Goal: Check status: Check status

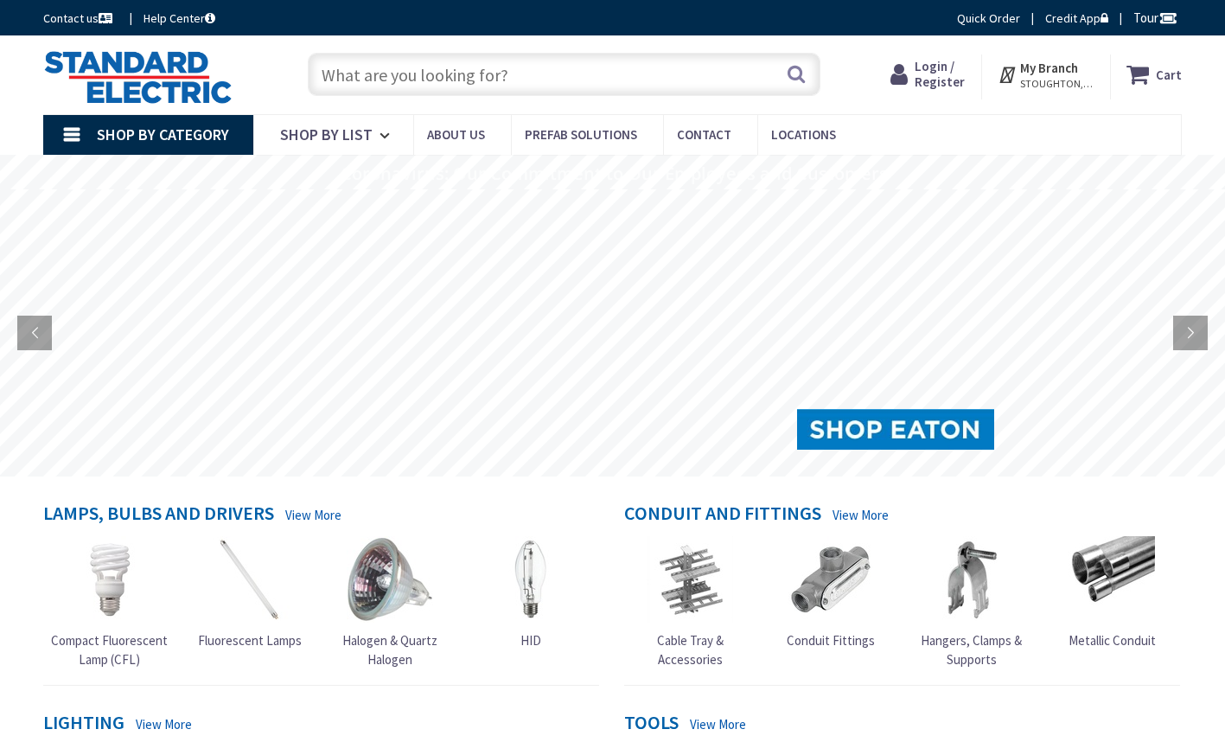
click at [949, 71] on span "Login / Register" at bounding box center [940, 74] width 50 height 32
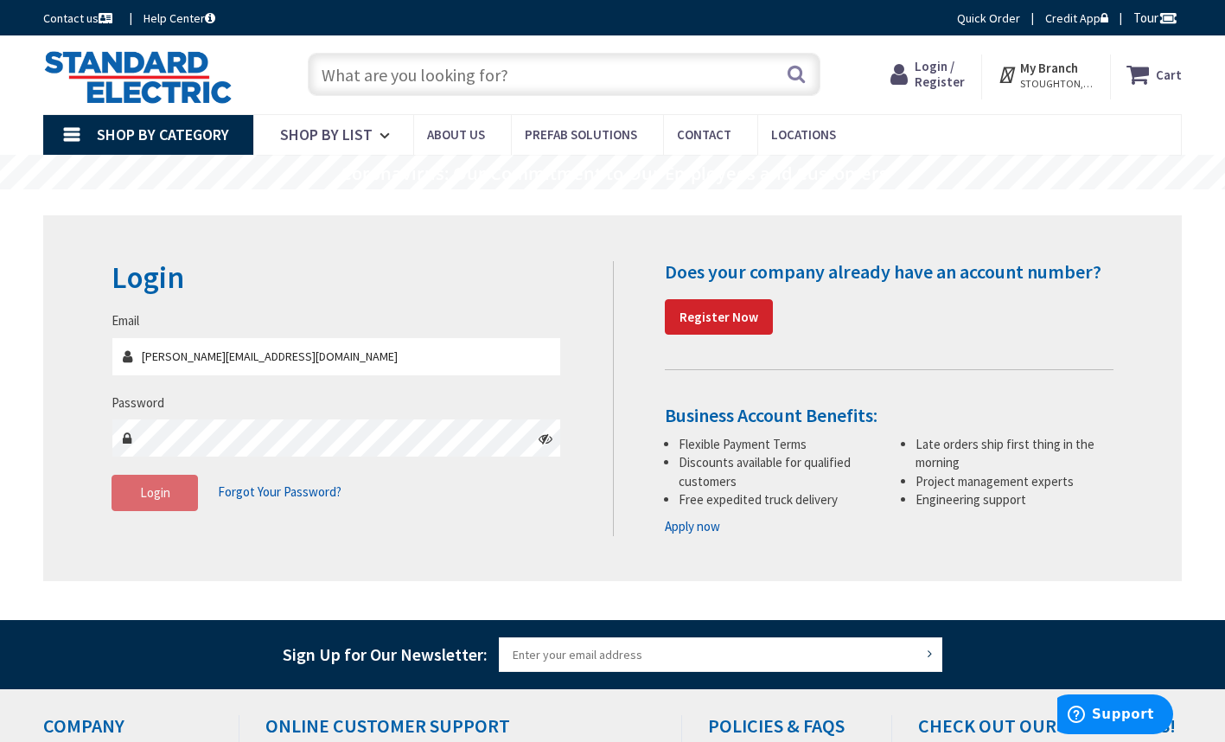
type input "[PERSON_NAME][EMAIL_ADDRESS][DOMAIN_NAME]"
click at [160, 494] on span "Login" at bounding box center [155, 492] width 30 height 16
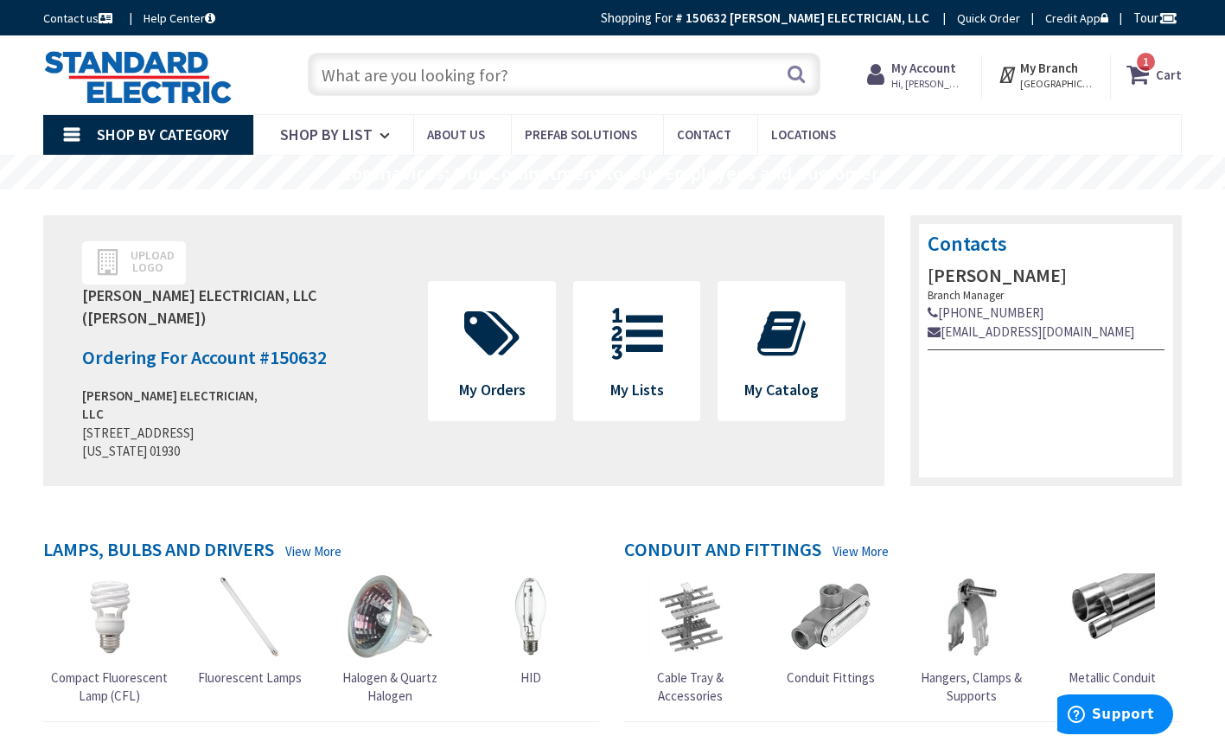
click at [918, 61] on strong "My Account" at bounding box center [924, 68] width 65 height 16
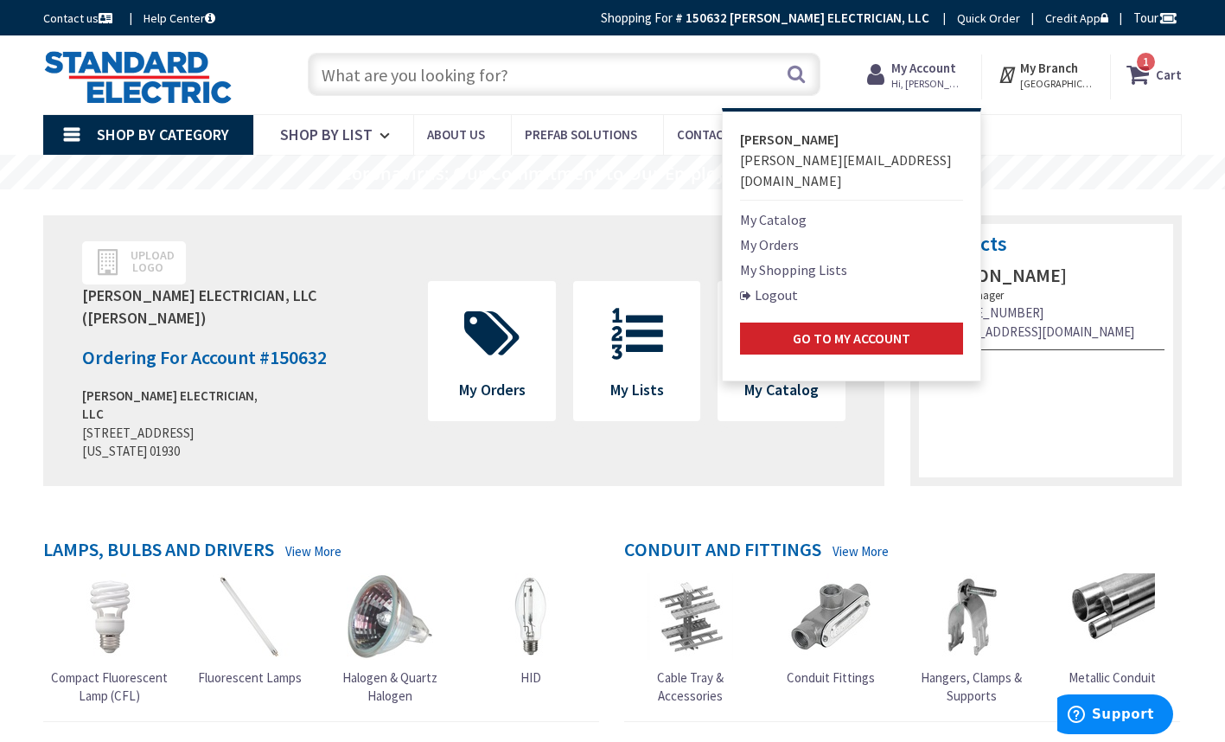
click at [759, 234] on link "My Orders" at bounding box center [769, 244] width 59 height 21
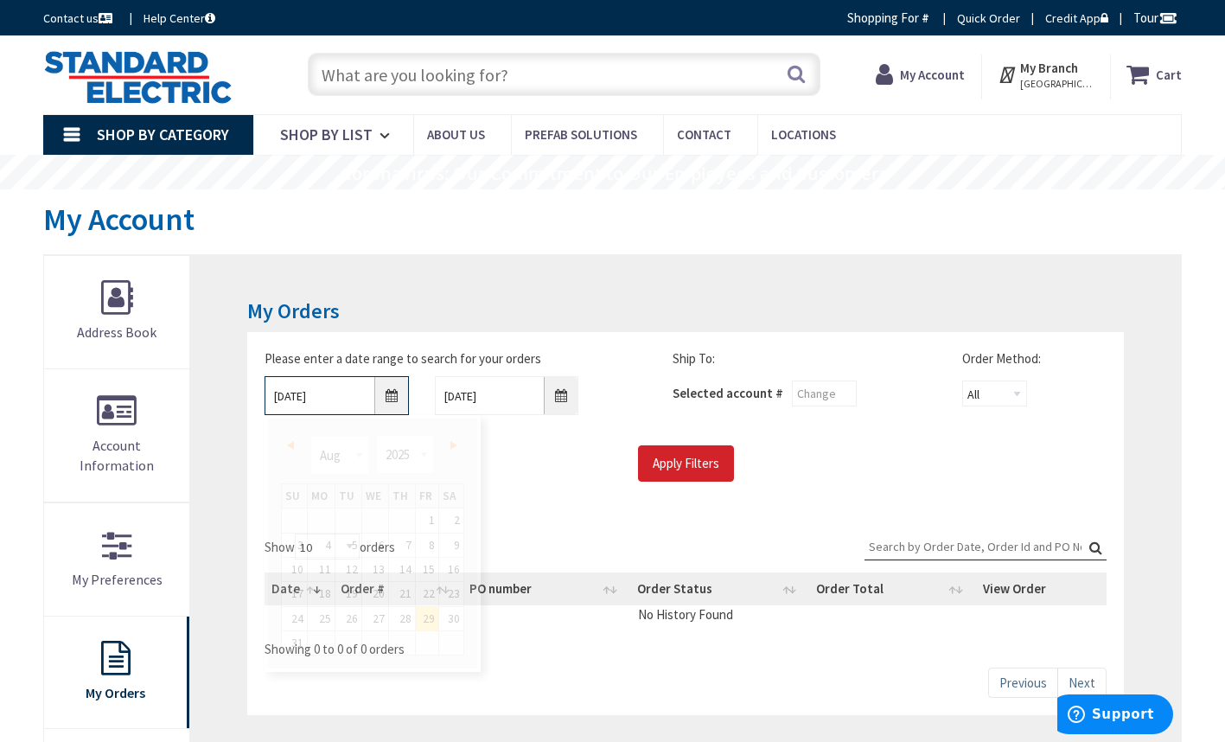
click at [390, 407] on input "8/29/2025" at bounding box center [337, 395] width 144 height 39
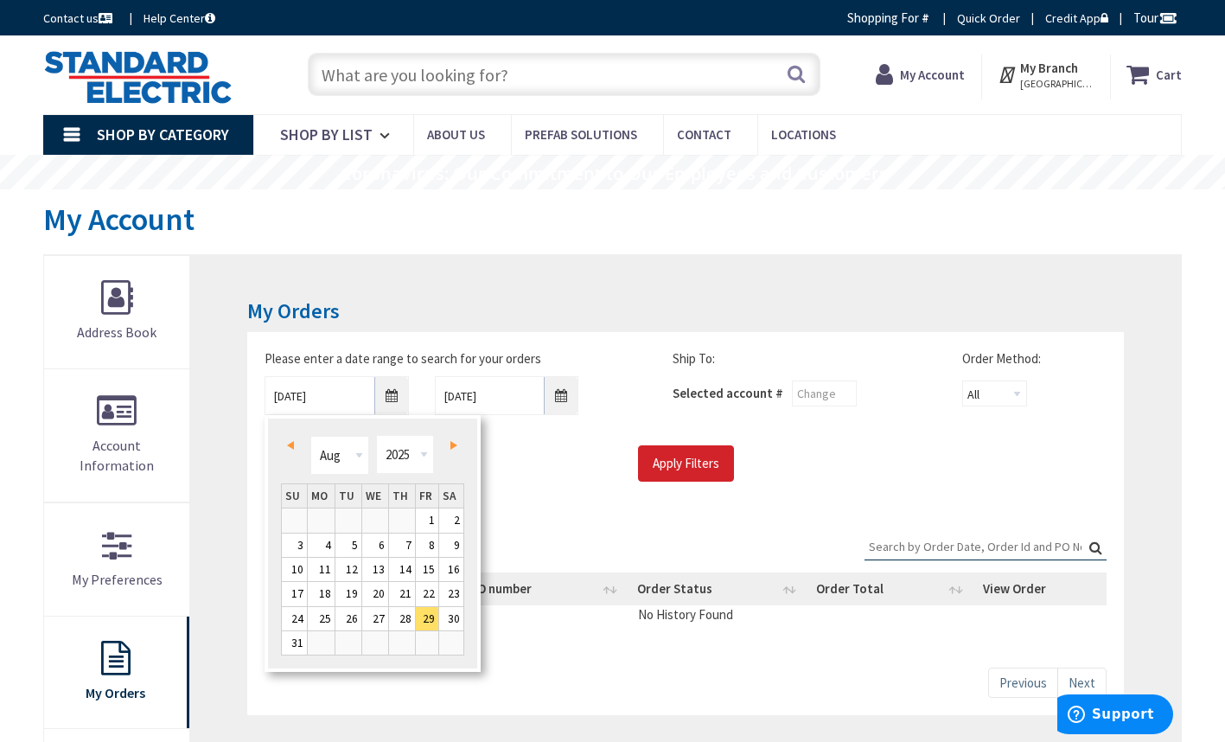
click at [294, 437] on link "Prev" at bounding box center [294, 444] width 23 height 23
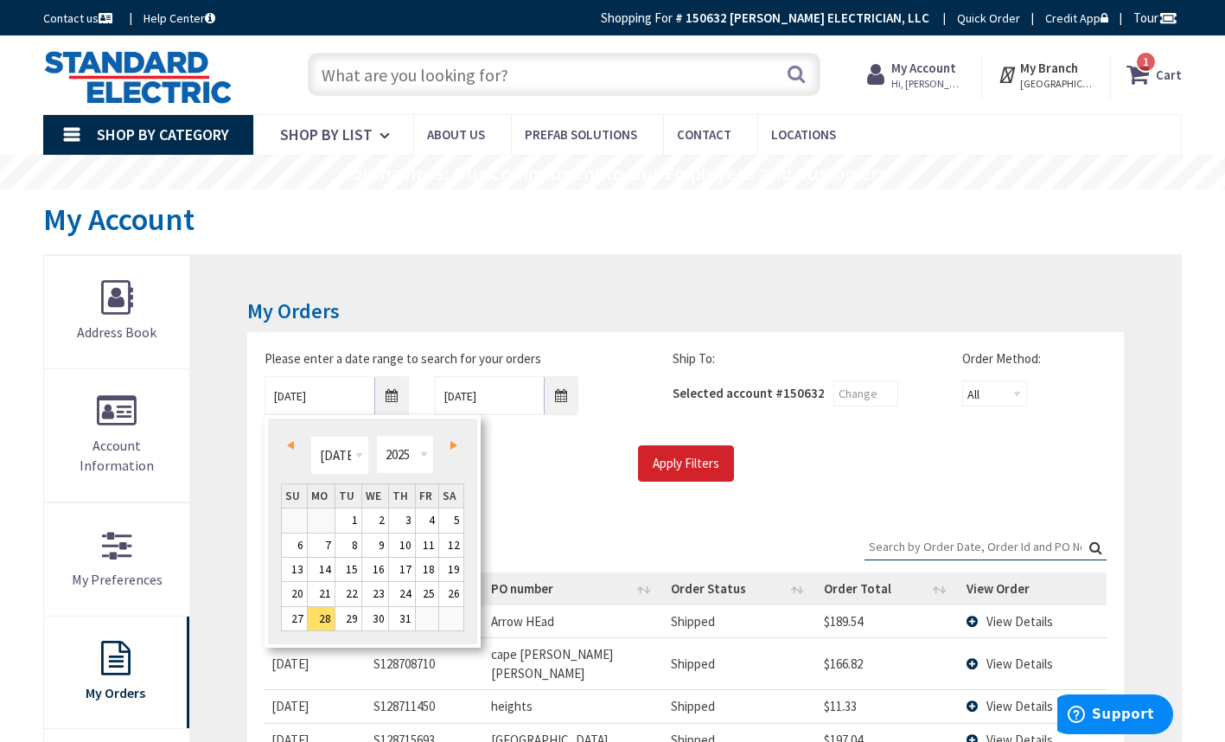
click at [466, 477] on div "Prev Next Jan Feb Mar Apr May Jun Jul Aug Sep Oct Nov Dec 1980 1981 1982 1983 1…" at bounding box center [373, 531] width 216 height 233
click at [418, 515] on link "4" at bounding box center [427, 520] width 23 height 23
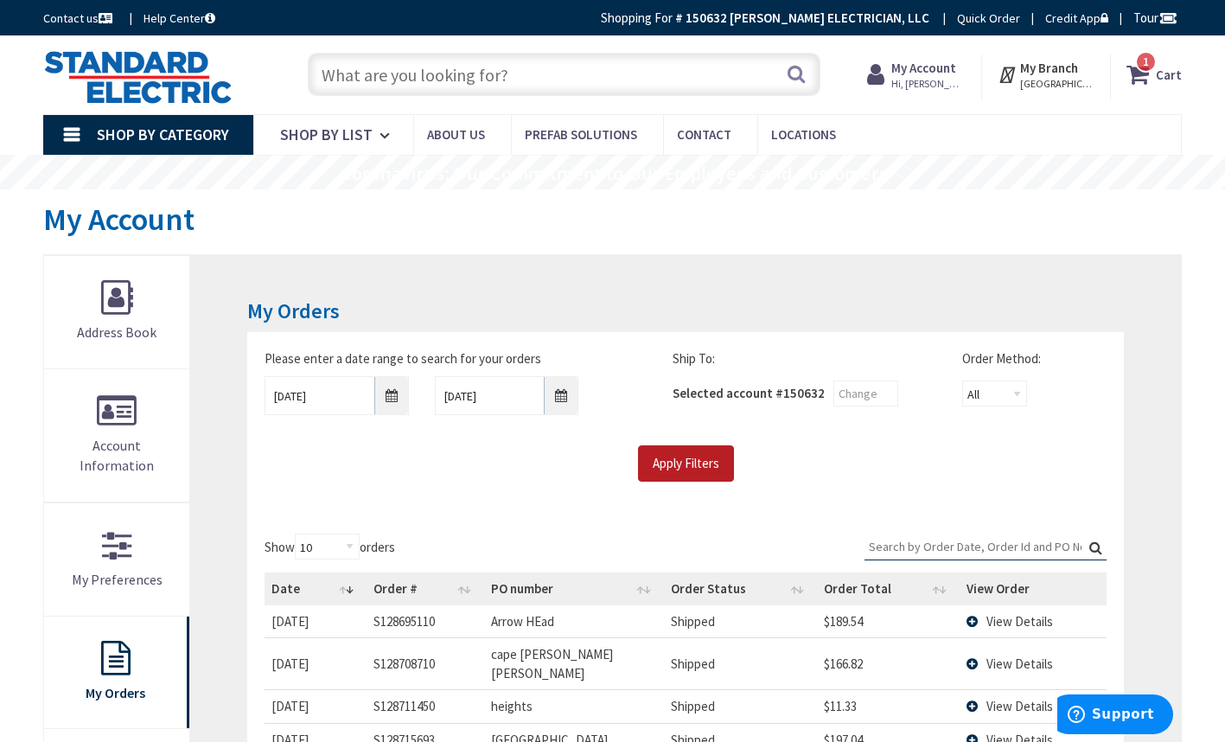
click at [675, 464] on input "Apply Filters" at bounding box center [686, 463] width 96 height 36
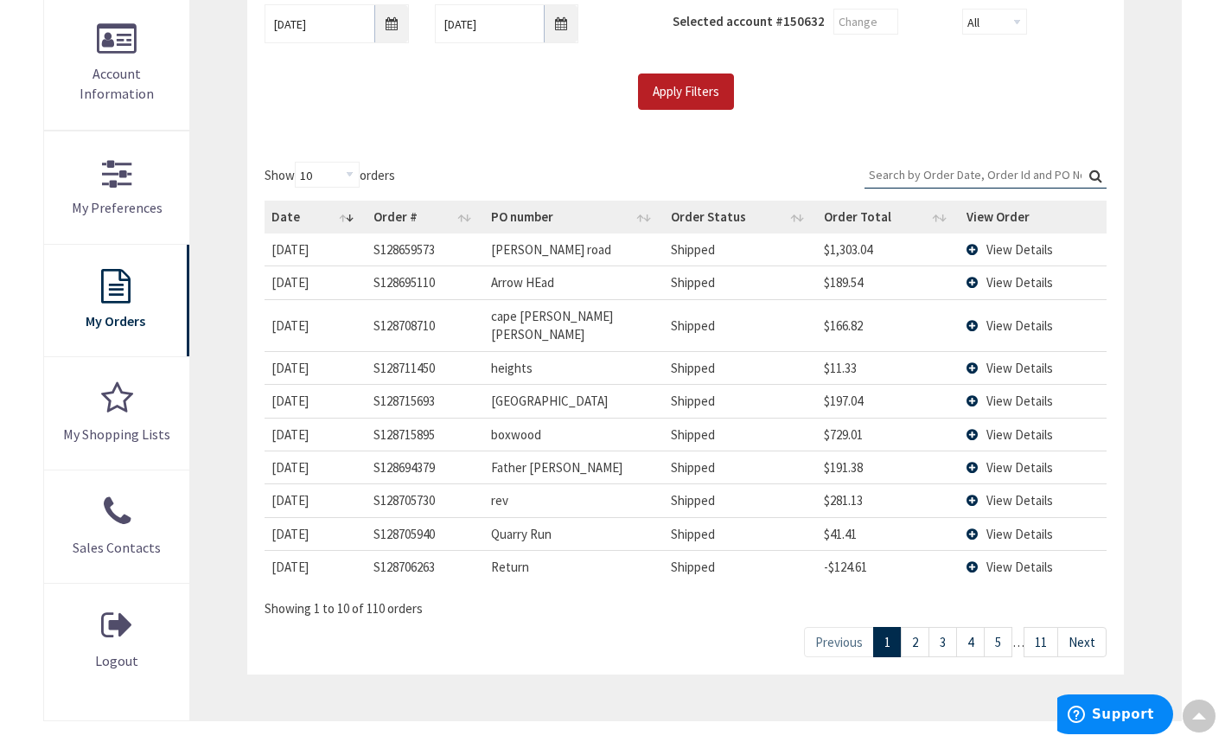
scroll to position [374, 0]
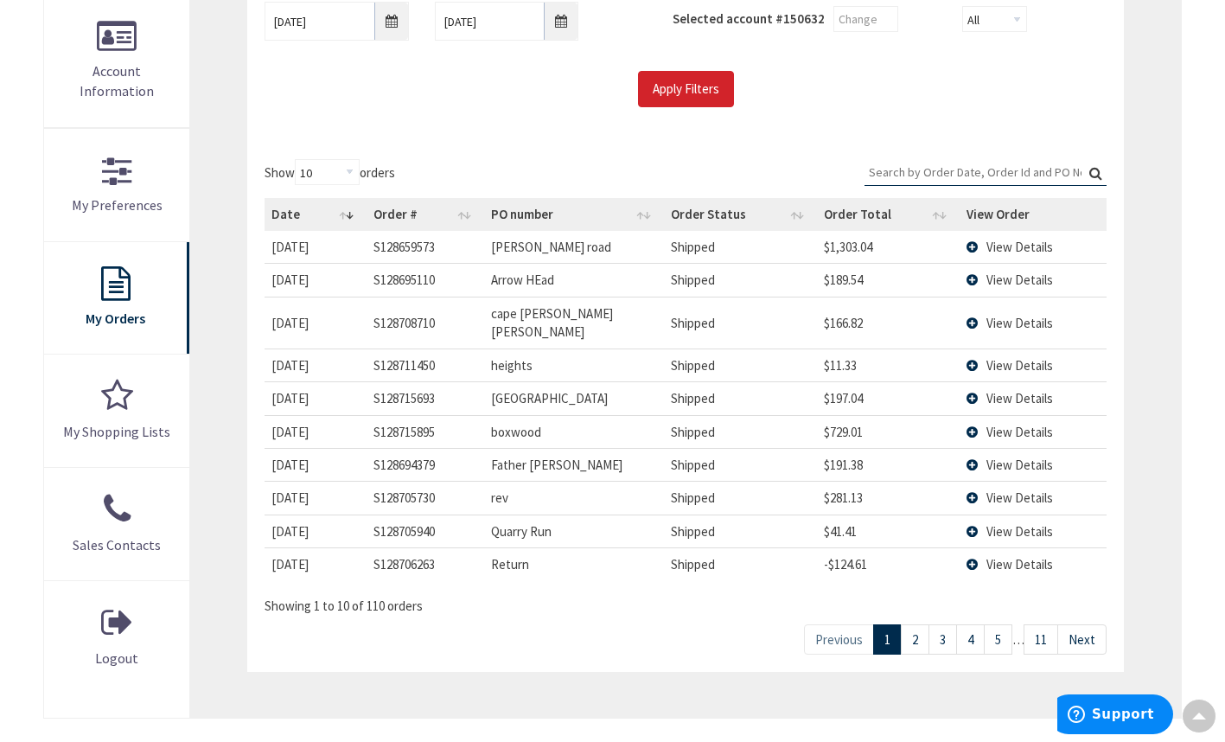
click at [1046, 624] on link "11" at bounding box center [1041, 639] width 35 height 30
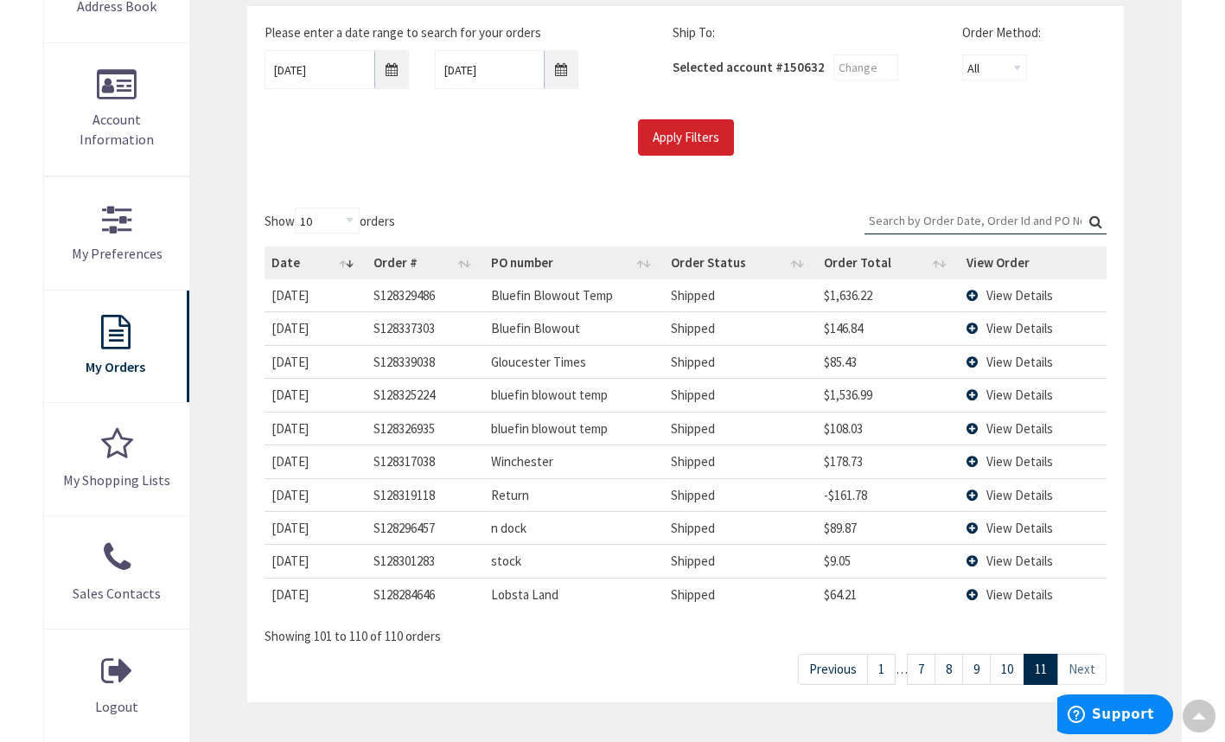
scroll to position [327, 0]
click at [390, 69] on input "07/04/2025" at bounding box center [337, 68] width 144 height 39
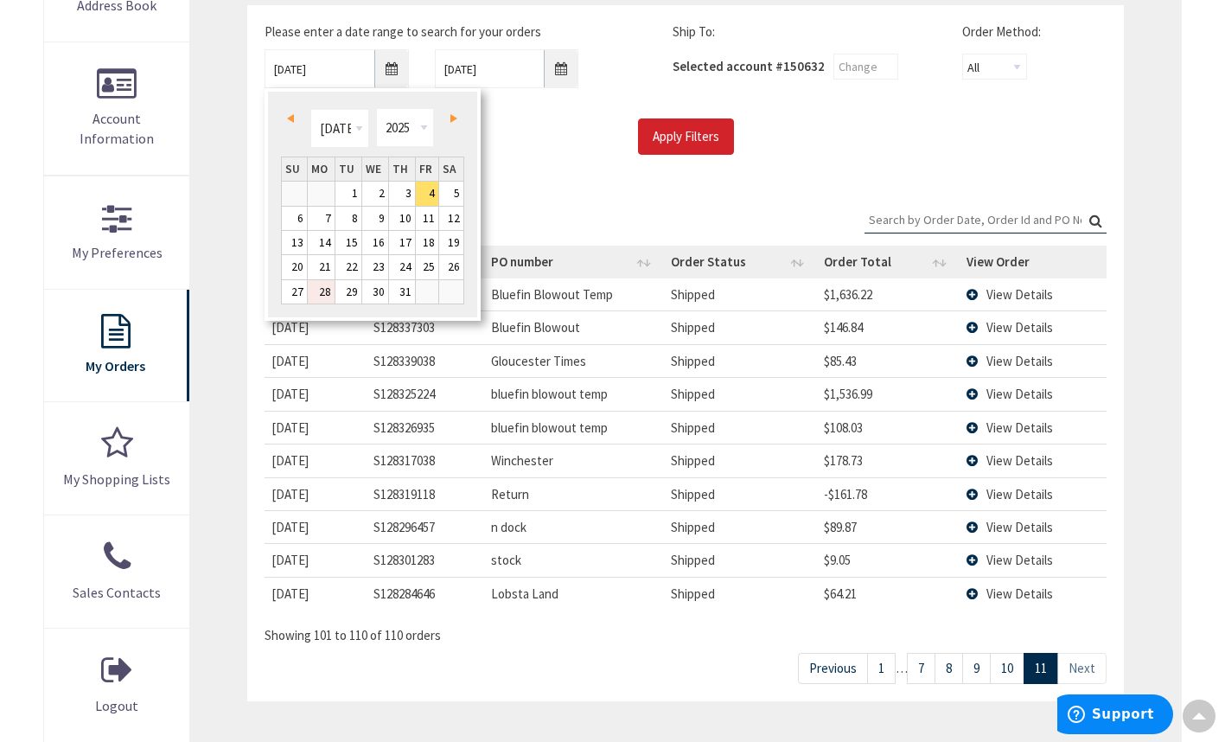
click at [326, 288] on link "28" at bounding box center [321, 291] width 27 height 23
type input "07/28/2025"
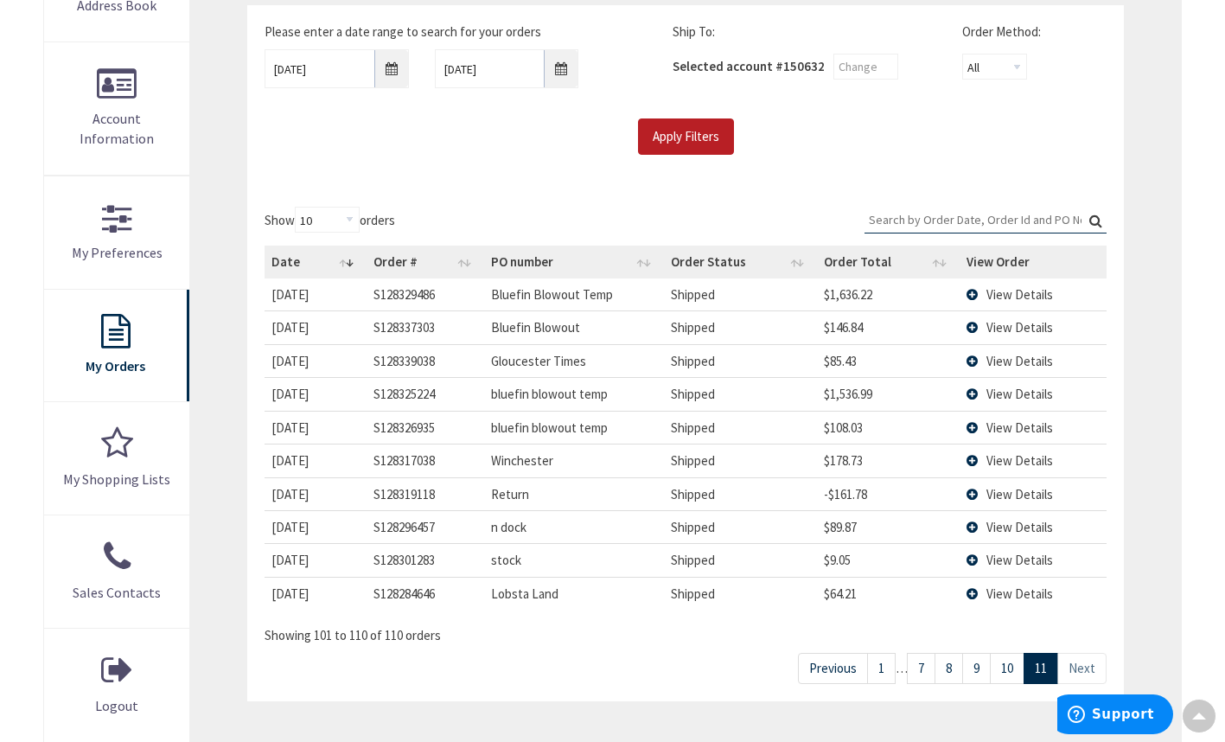
click at [707, 140] on input "Apply Filters" at bounding box center [686, 136] width 96 height 36
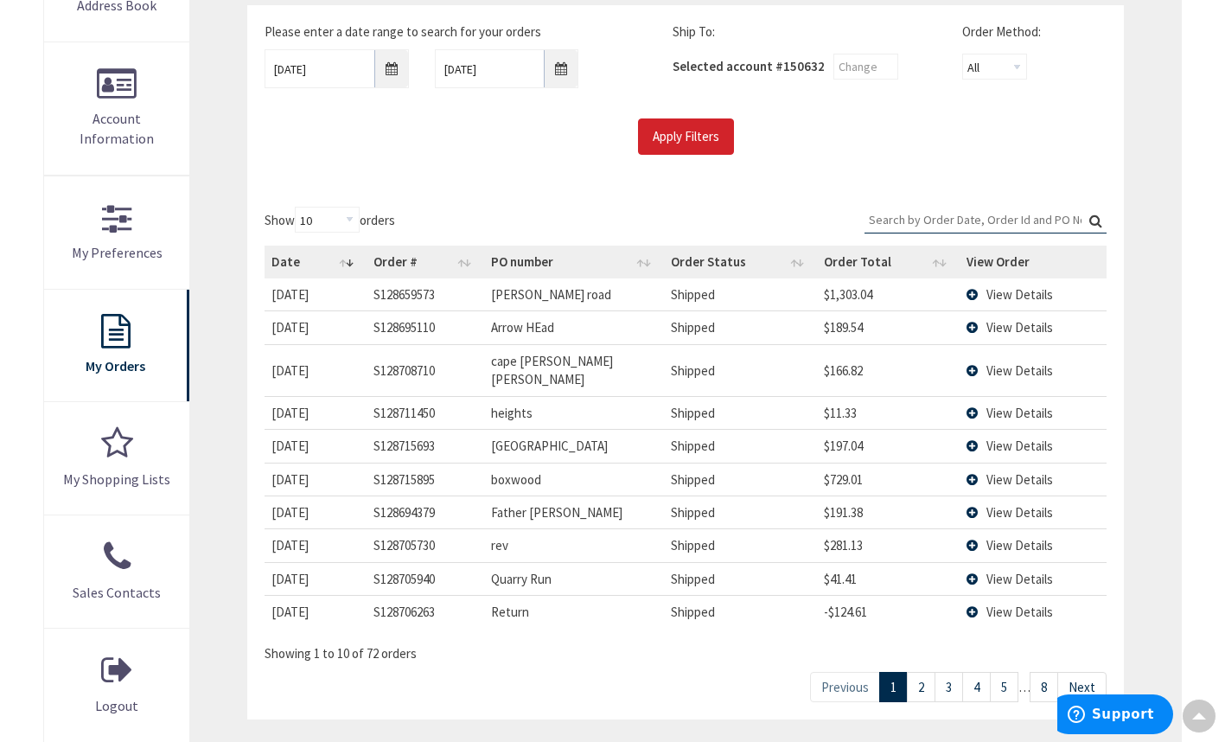
click at [1049, 678] on link "8" at bounding box center [1044, 687] width 29 height 30
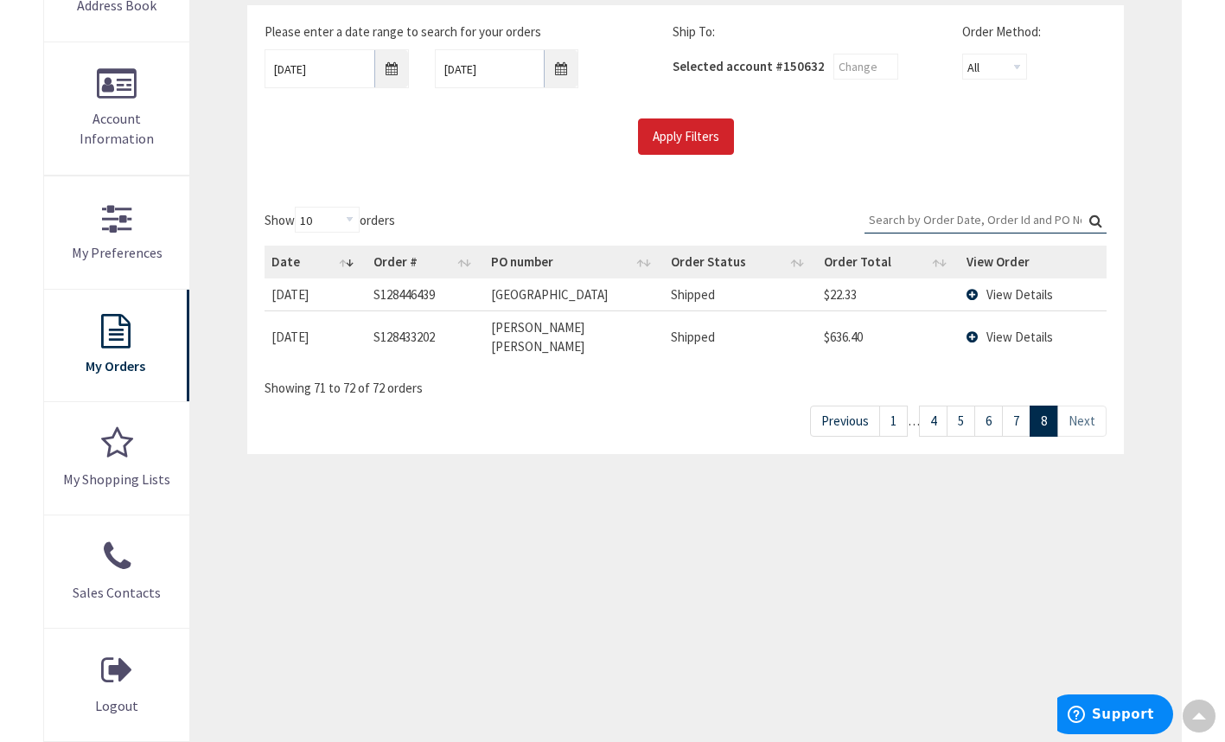
click at [1085, 408] on link "Next" at bounding box center [1082, 421] width 49 height 30
click at [1015, 329] on span "View Details" at bounding box center [1020, 337] width 67 height 16
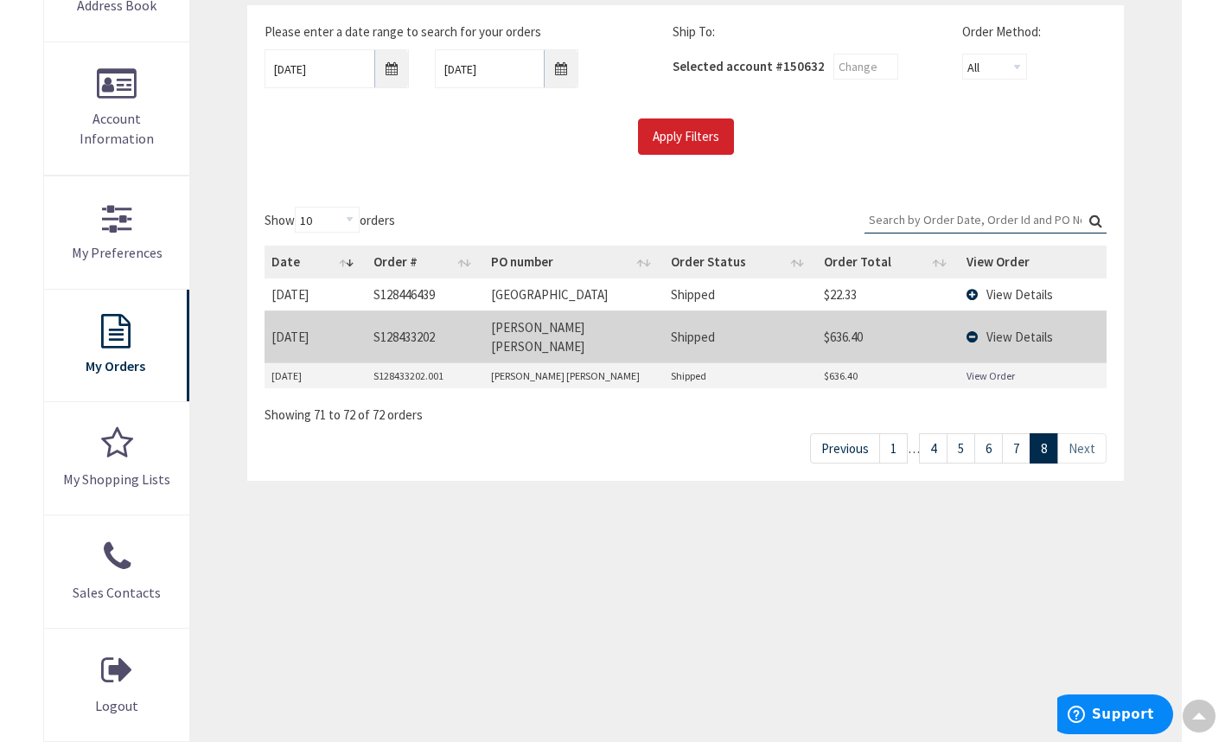
click at [1025, 434] on link "7" at bounding box center [1016, 448] width 29 height 30
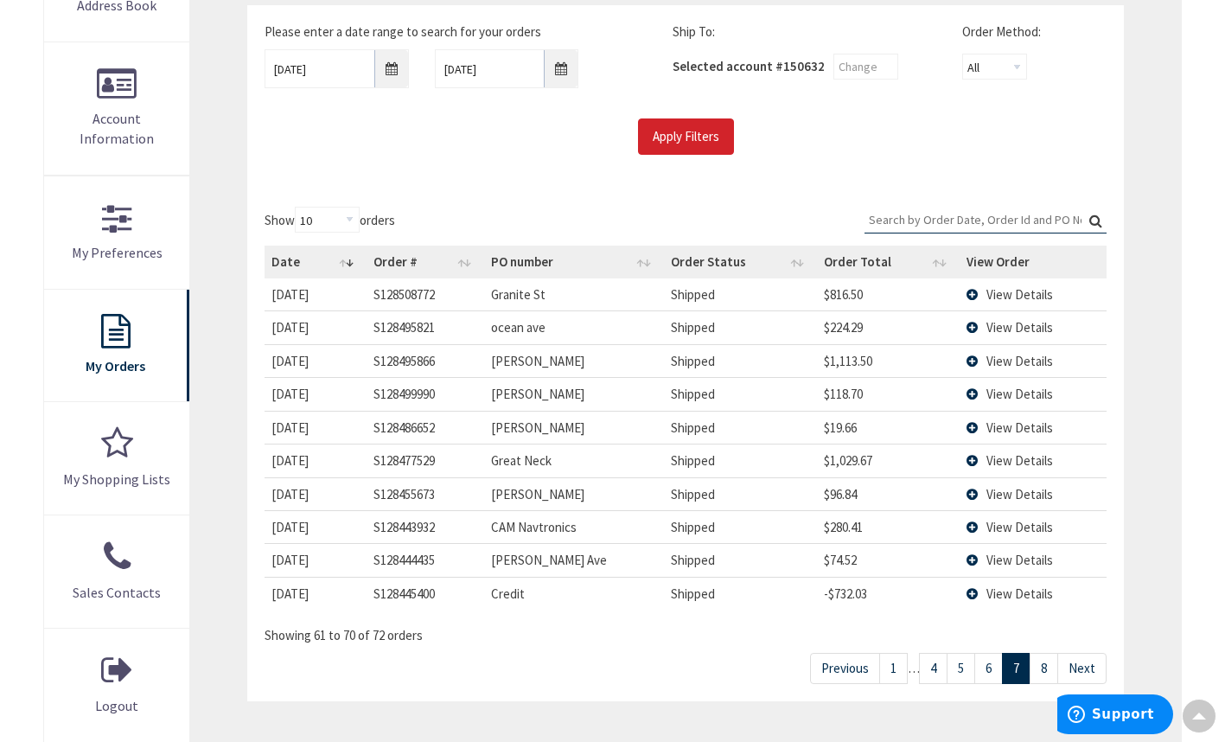
click at [979, 597] on td "View Details" at bounding box center [1033, 593] width 147 height 33
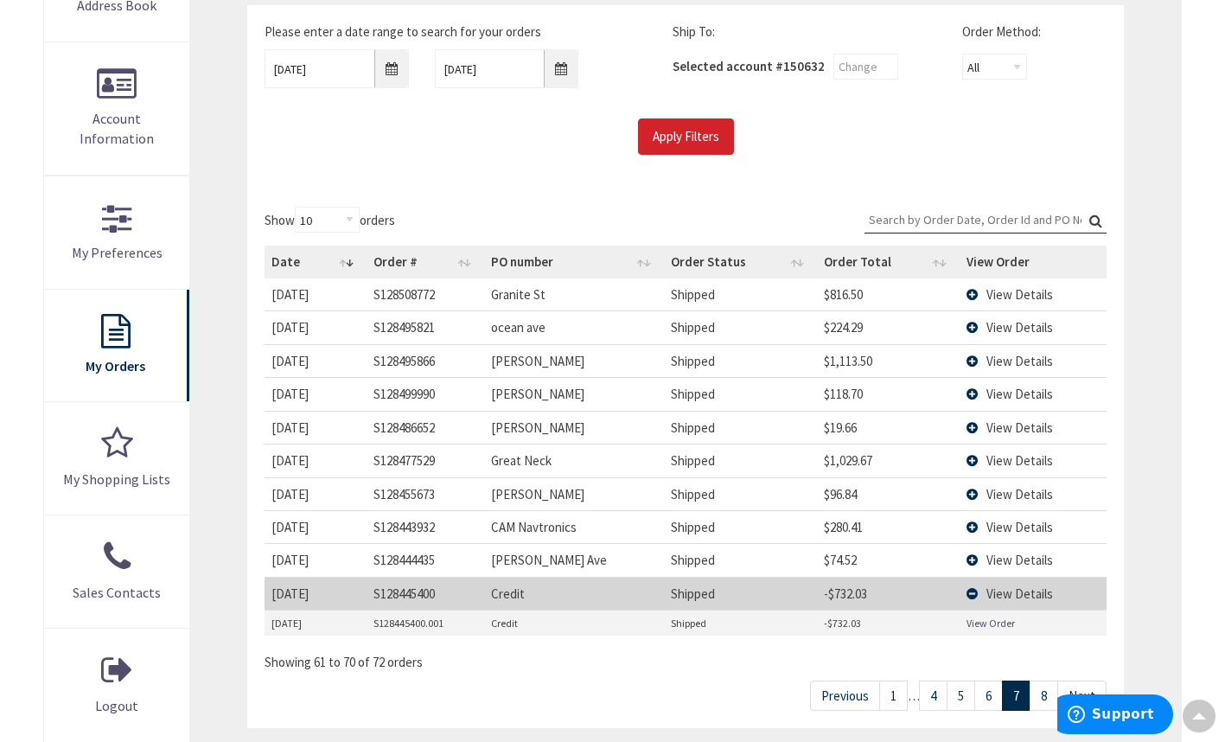
click at [988, 696] on link "6" at bounding box center [989, 696] width 29 height 30
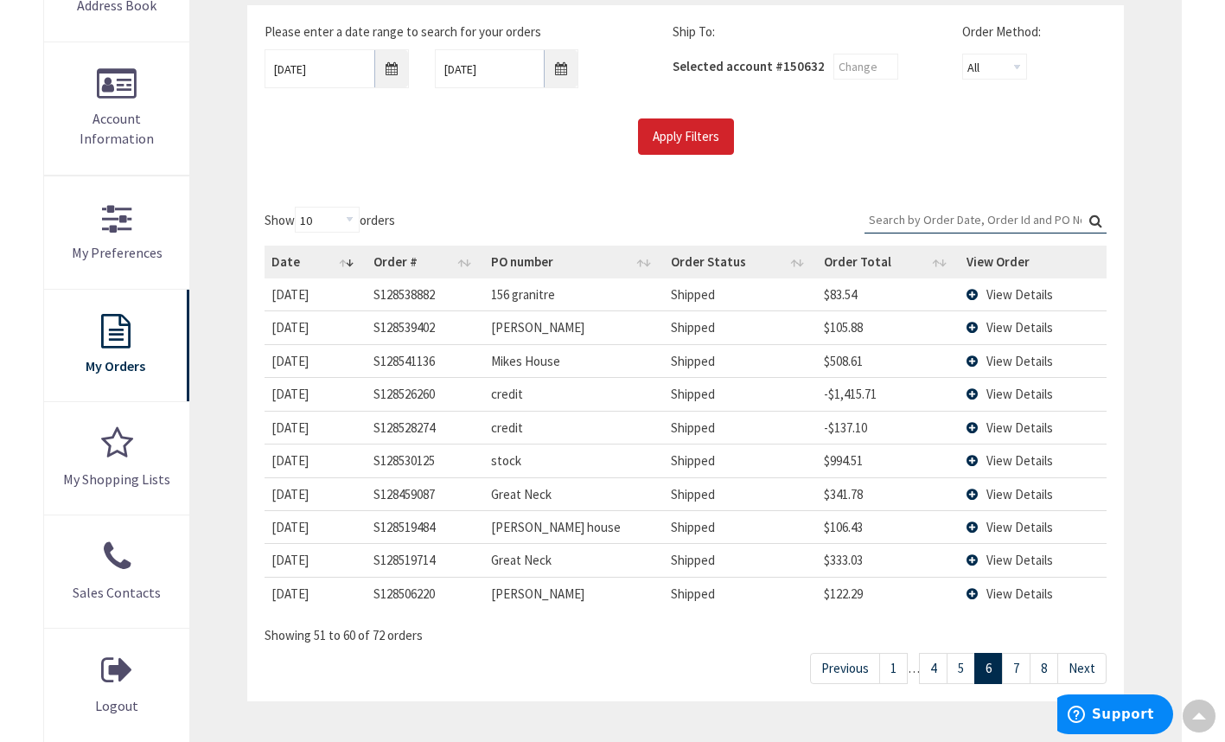
click at [999, 366] on span "View Details" at bounding box center [1020, 361] width 67 height 16
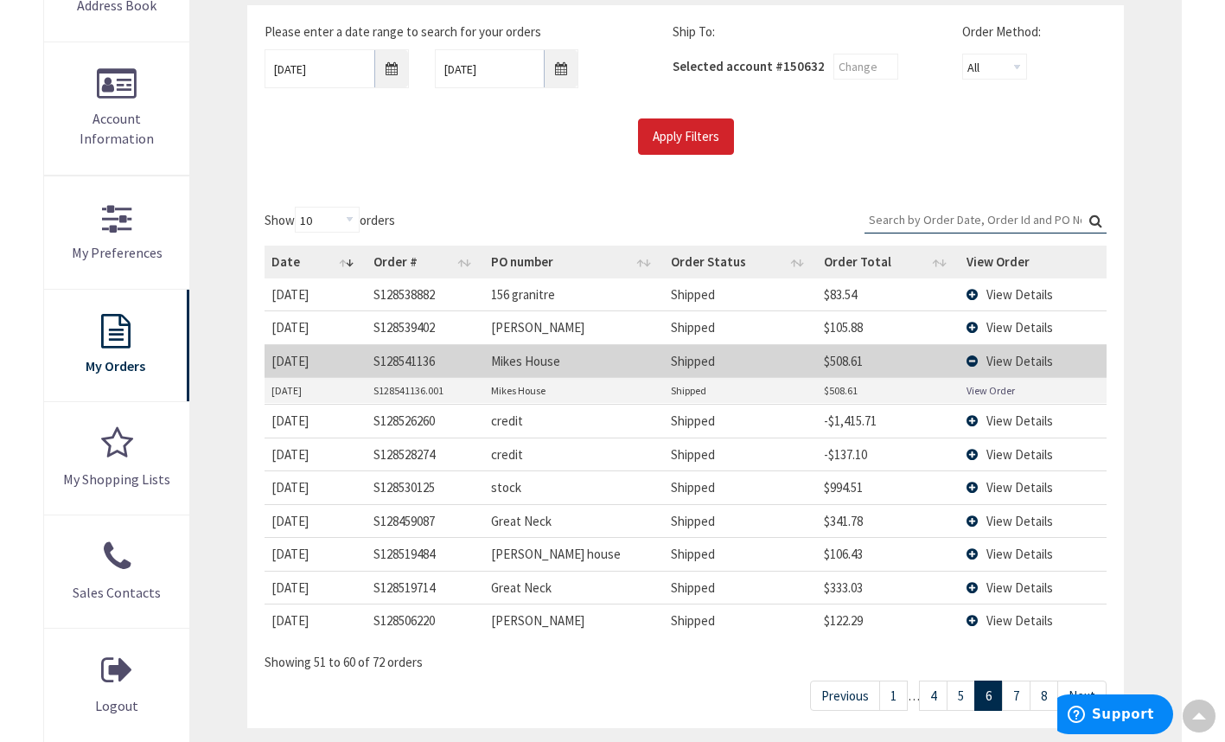
click at [981, 390] on link "View Order" at bounding box center [991, 390] width 48 height 15
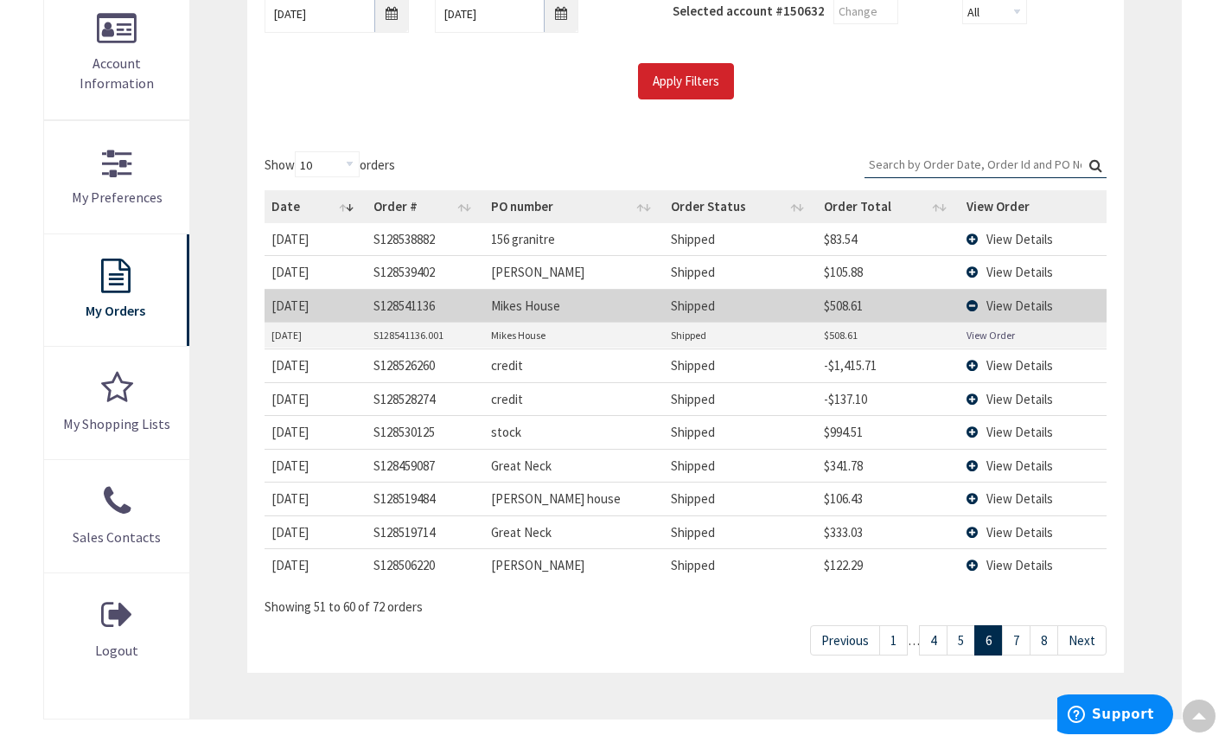
scroll to position [383, 0]
click at [841, 519] on td "$333.03" at bounding box center [888, 531] width 143 height 33
click at [976, 532] on td "View Details" at bounding box center [1033, 531] width 147 height 33
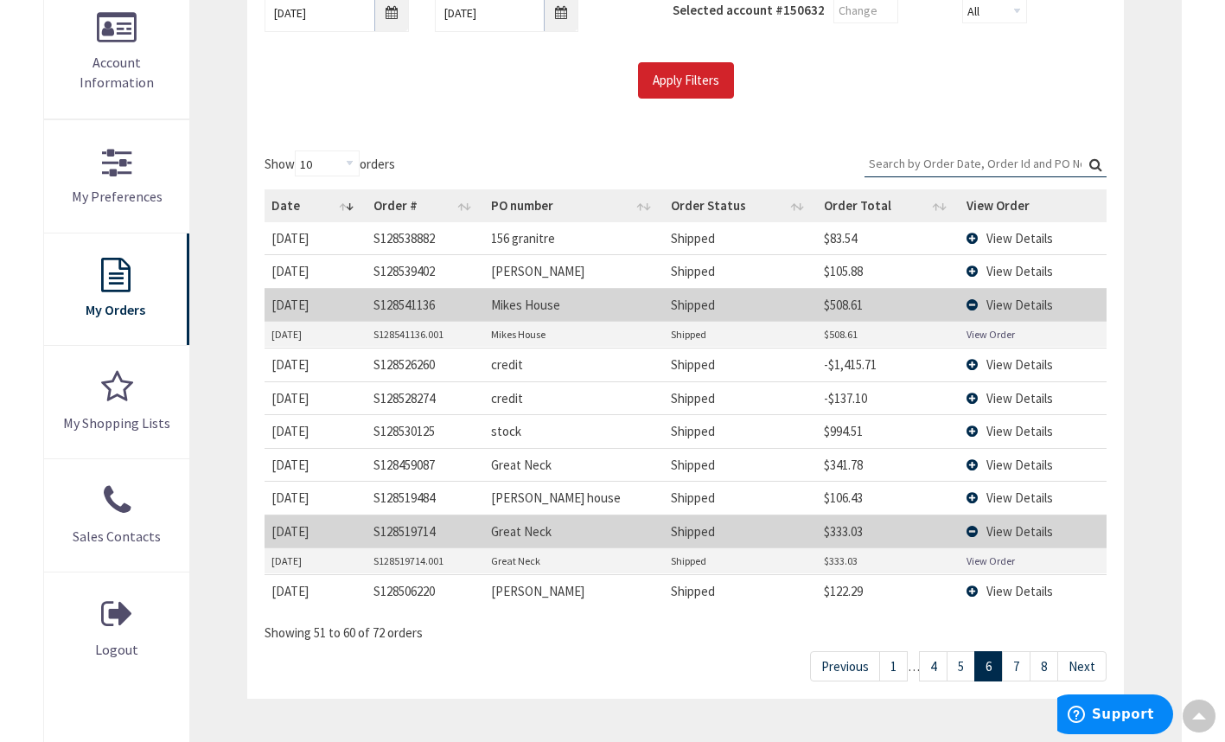
click at [975, 560] on link "View Order" at bounding box center [991, 560] width 48 height 15
click at [1054, 658] on link "8" at bounding box center [1044, 666] width 29 height 30
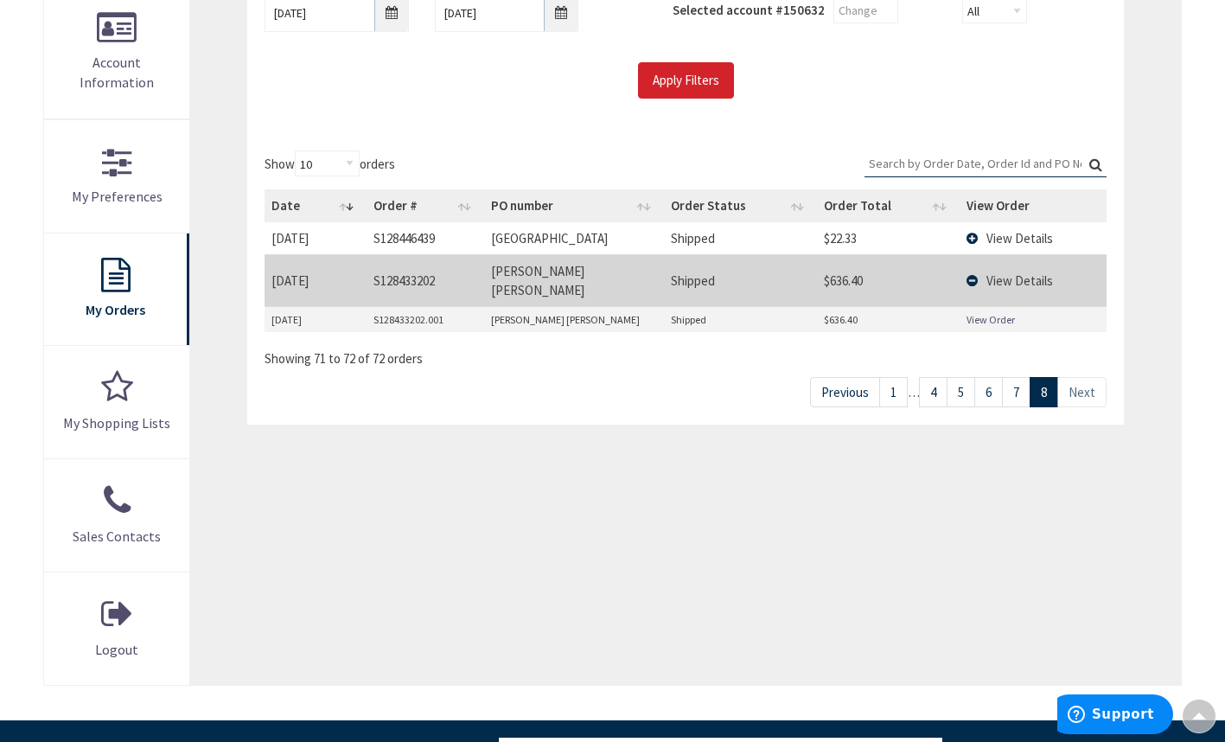
click at [1017, 377] on link "7" at bounding box center [1016, 392] width 29 height 30
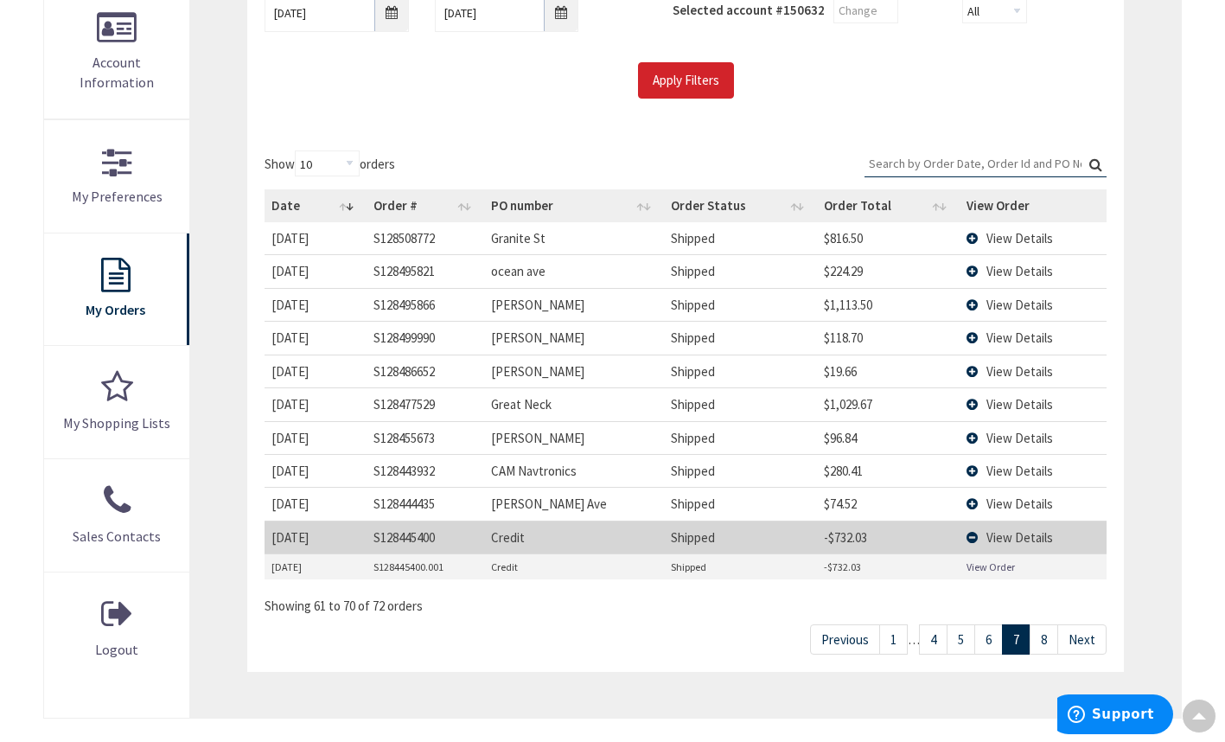
click at [984, 638] on link "6" at bounding box center [989, 639] width 29 height 30
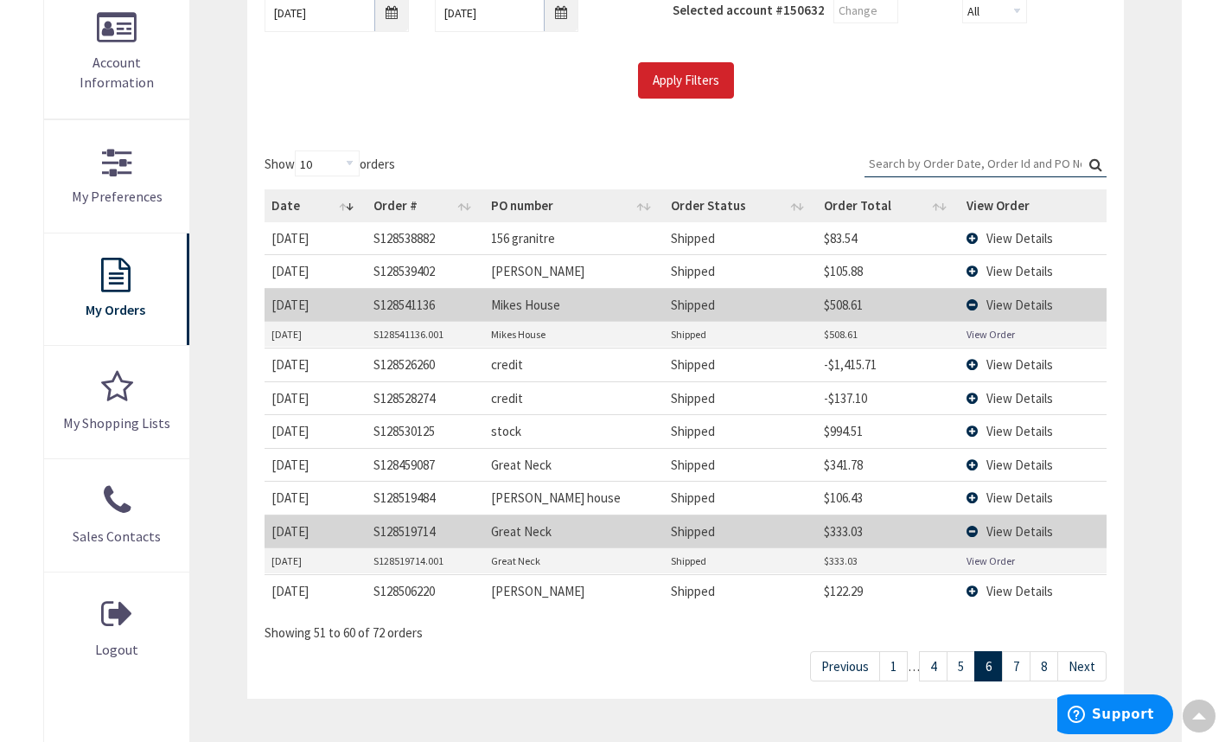
click at [963, 668] on link "5" at bounding box center [961, 666] width 29 height 30
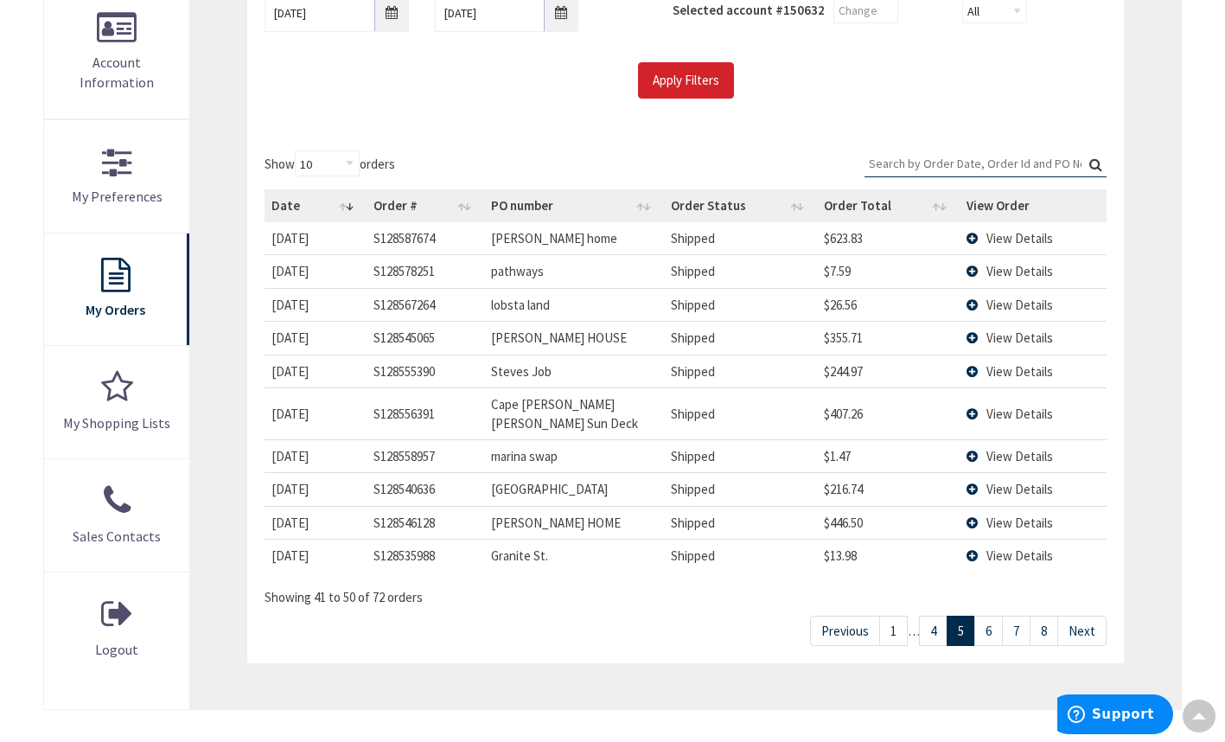
click at [1011, 621] on link "7" at bounding box center [1016, 631] width 29 height 30
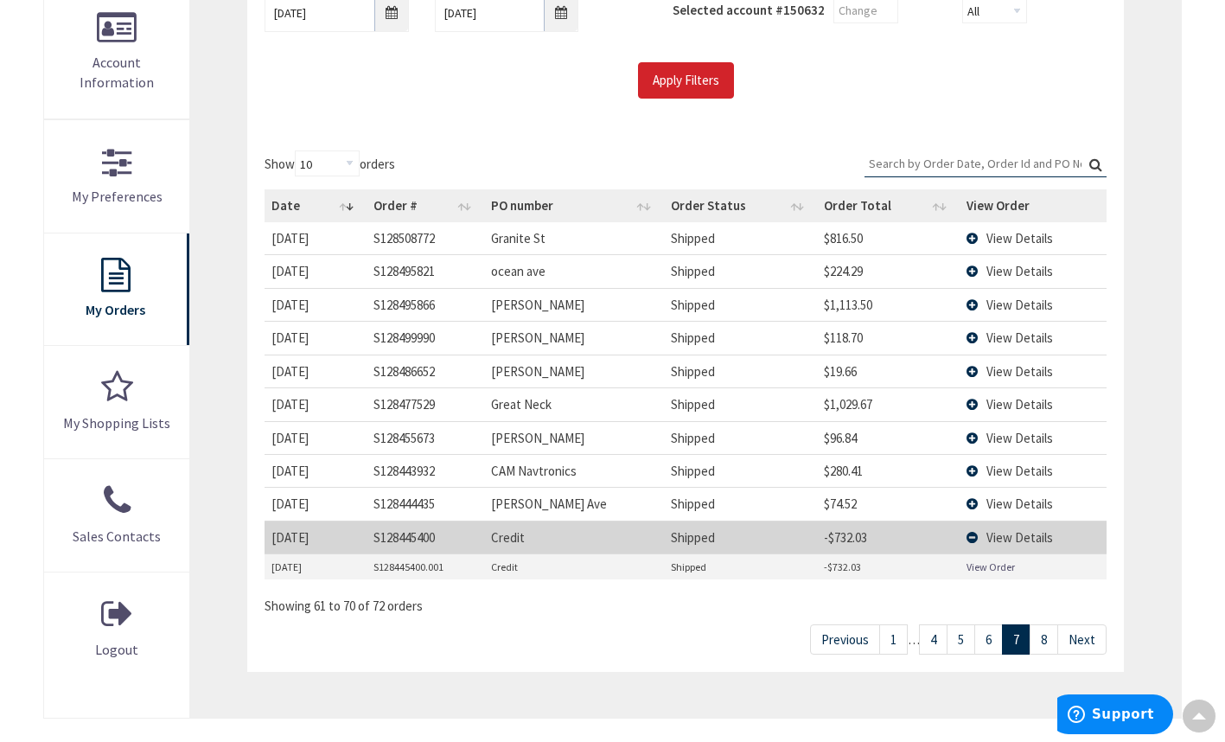
click at [985, 640] on link "6" at bounding box center [989, 639] width 29 height 30
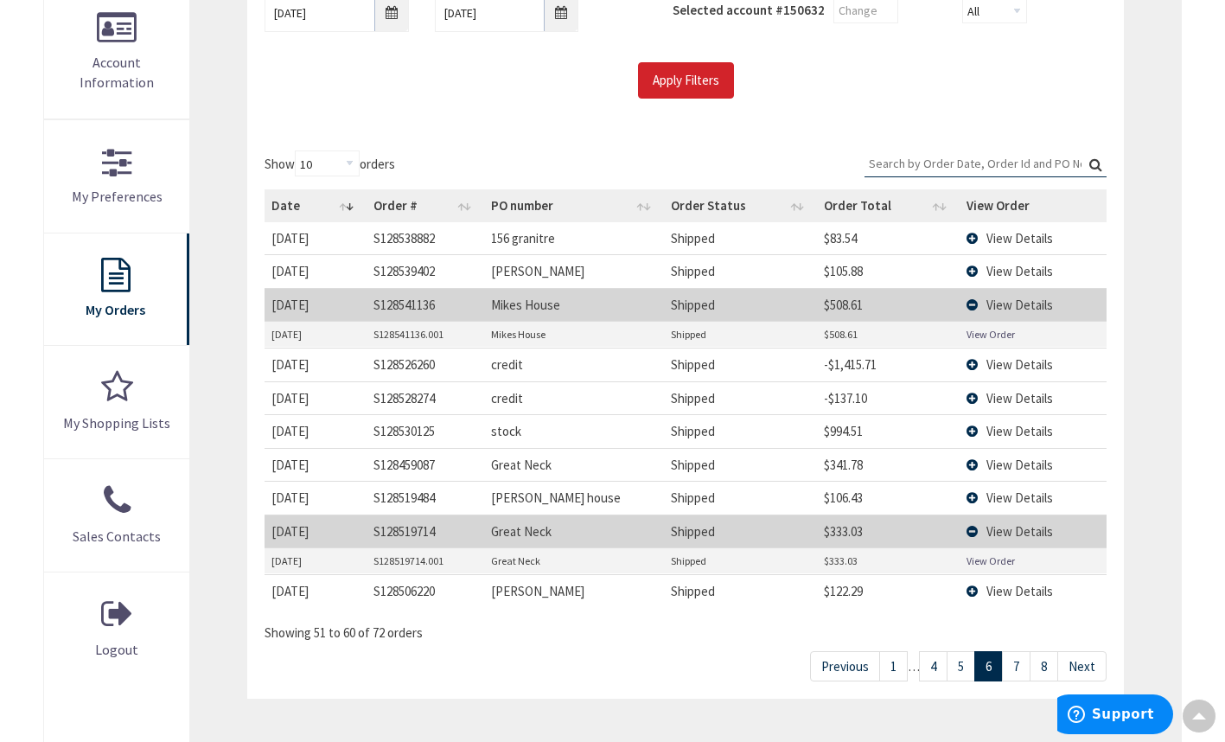
click at [950, 673] on link "5" at bounding box center [961, 666] width 29 height 30
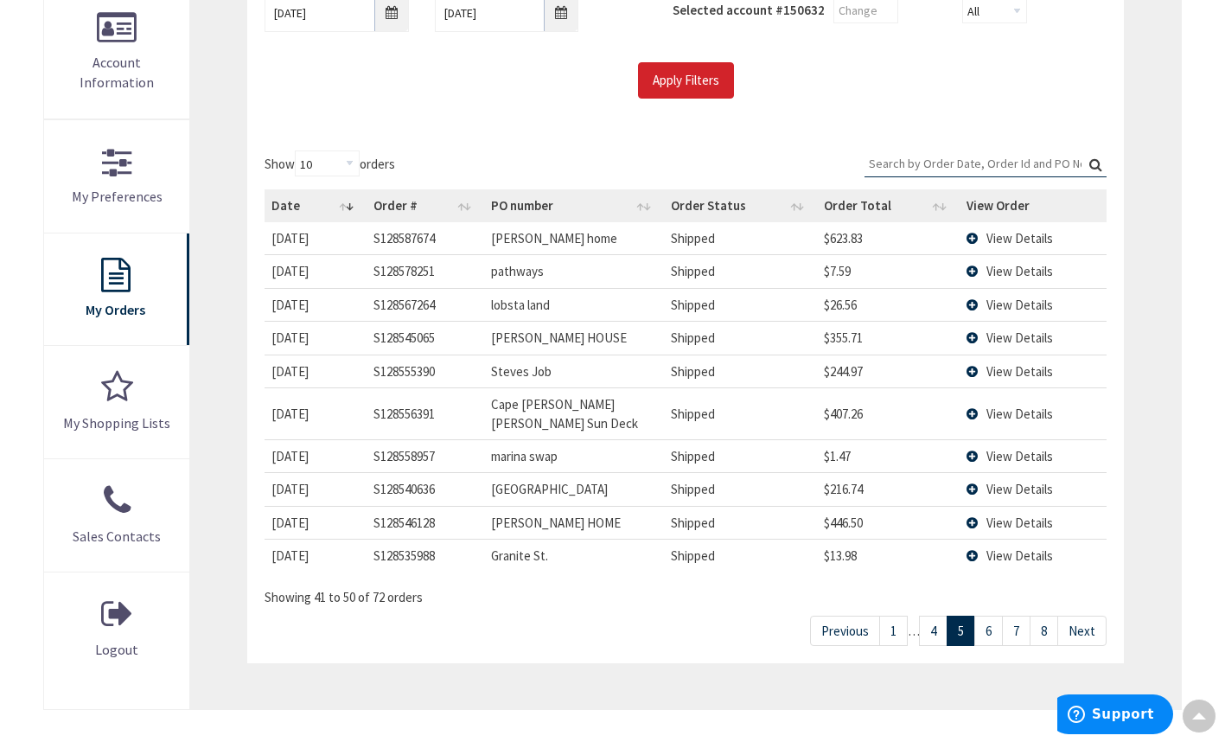
click at [935, 620] on link "4" at bounding box center [933, 631] width 29 height 30
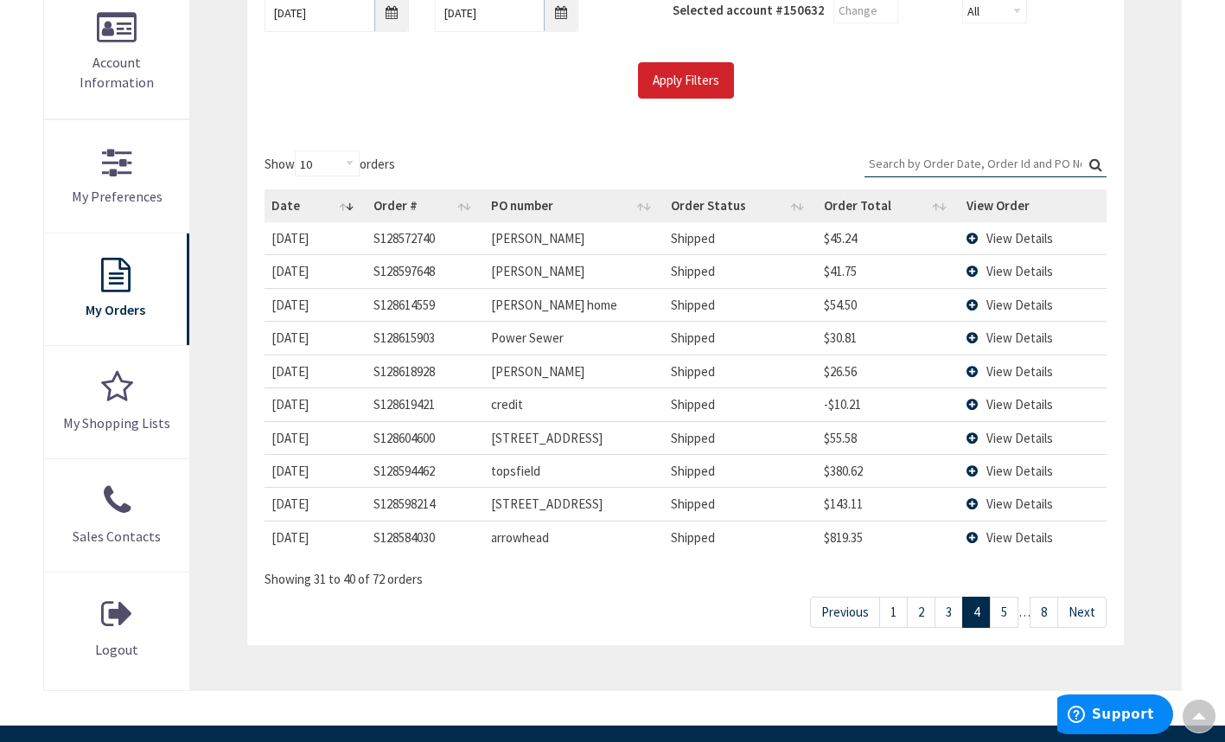
click at [995, 614] on link "5" at bounding box center [1004, 612] width 29 height 30
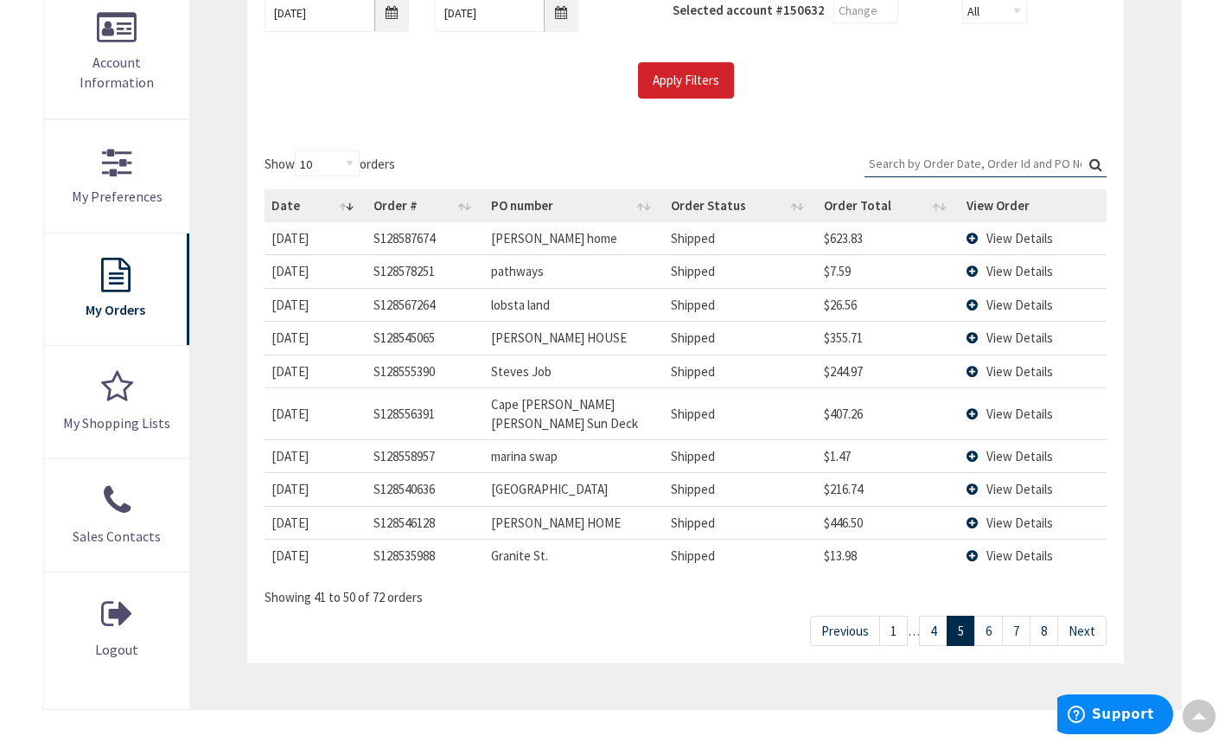
click at [993, 624] on link "6" at bounding box center [989, 631] width 29 height 30
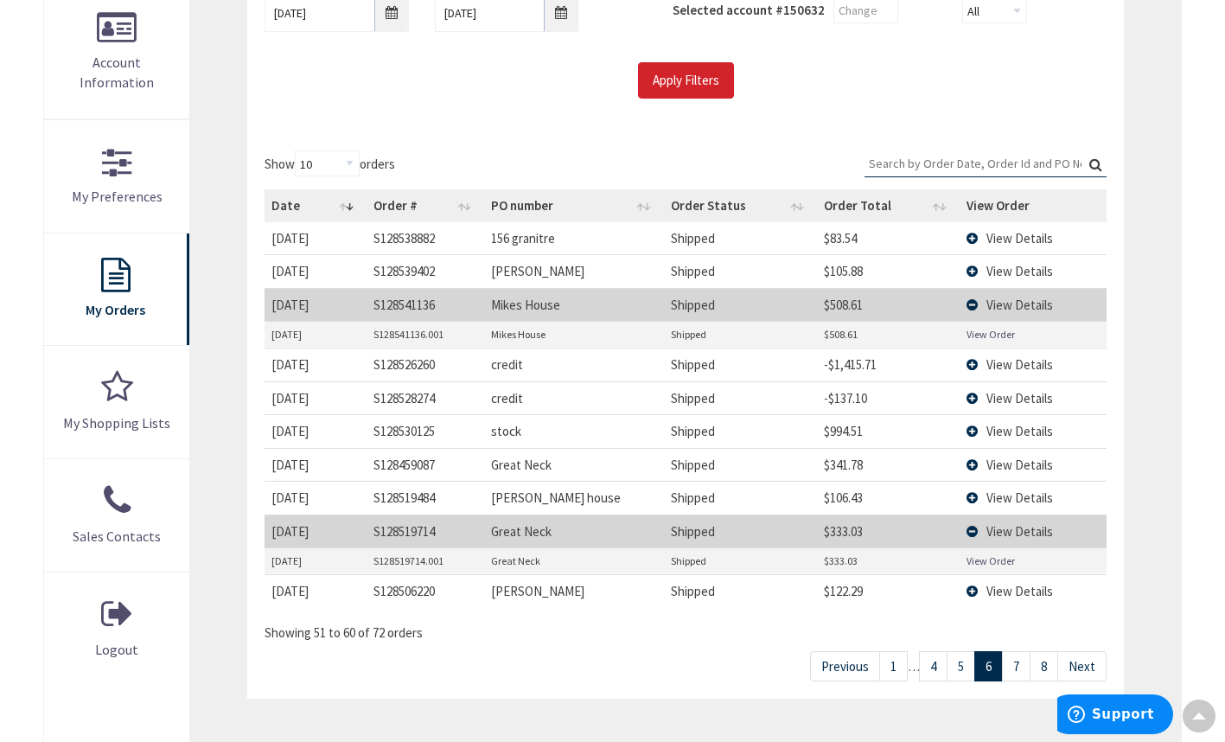
click at [969, 656] on link "5" at bounding box center [961, 666] width 29 height 30
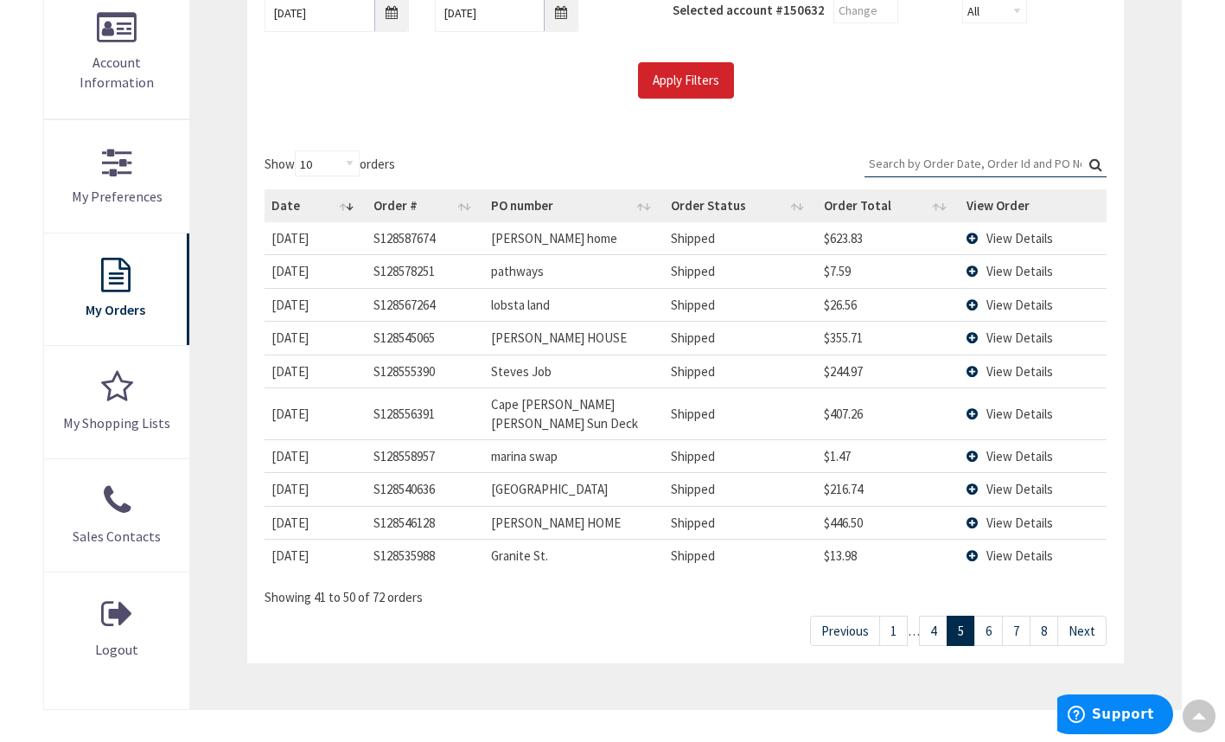
click at [934, 616] on link "4" at bounding box center [933, 631] width 29 height 30
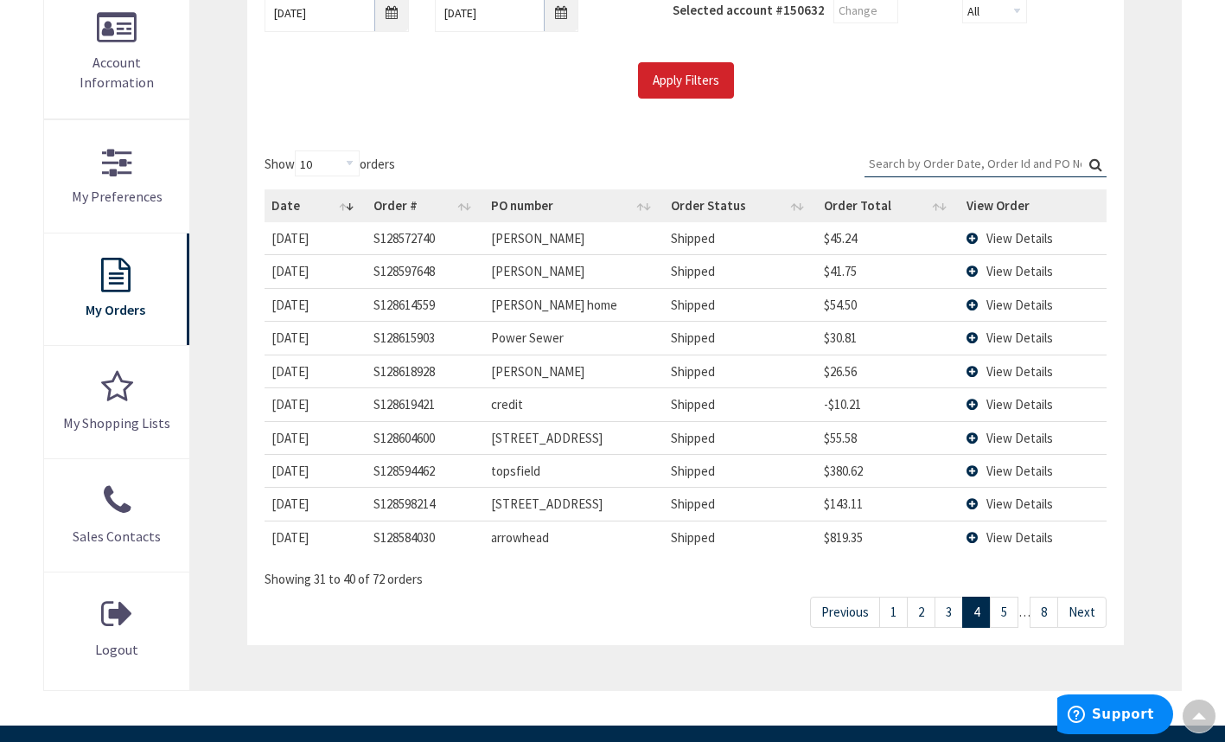
click at [994, 361] on td "View Details" at bounding box center [1033, 371] width 147 height 33
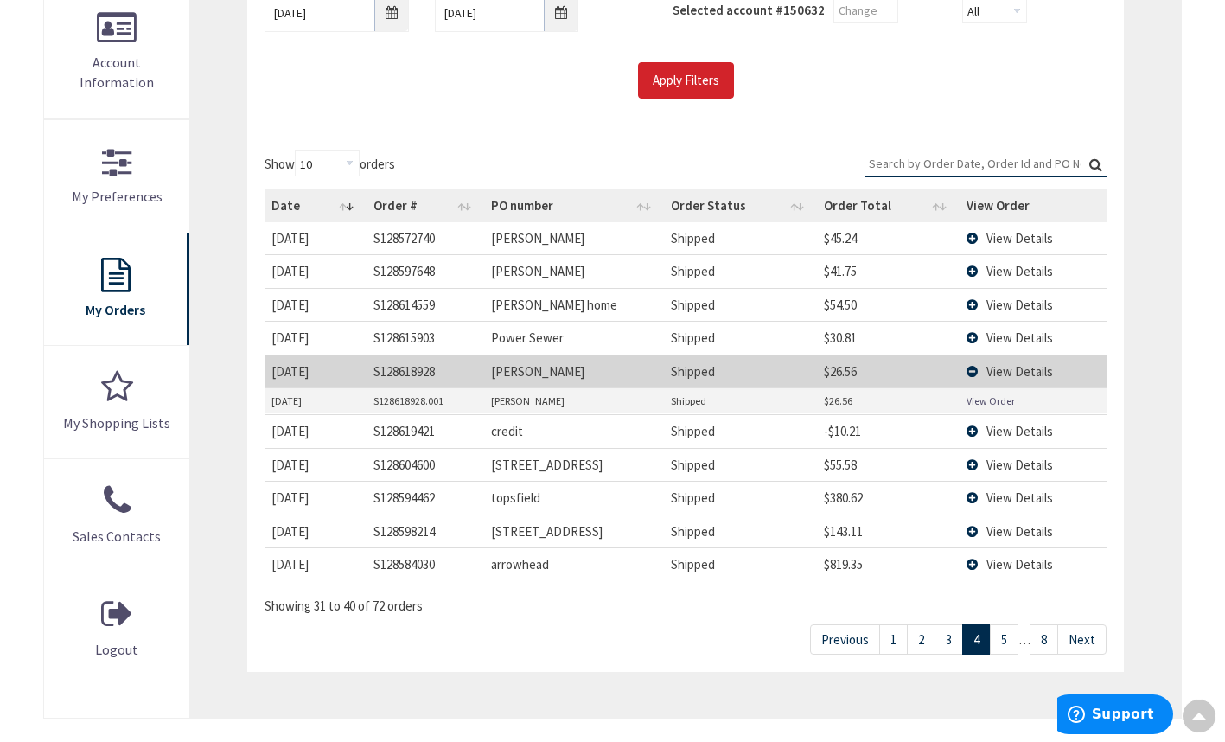
click at [986, 402] on link "View Order" at bounding box center [991, 400] width 48 height 15
click at [954, 630] on link "3" at bounding box center [949, 639] width 29 height 30
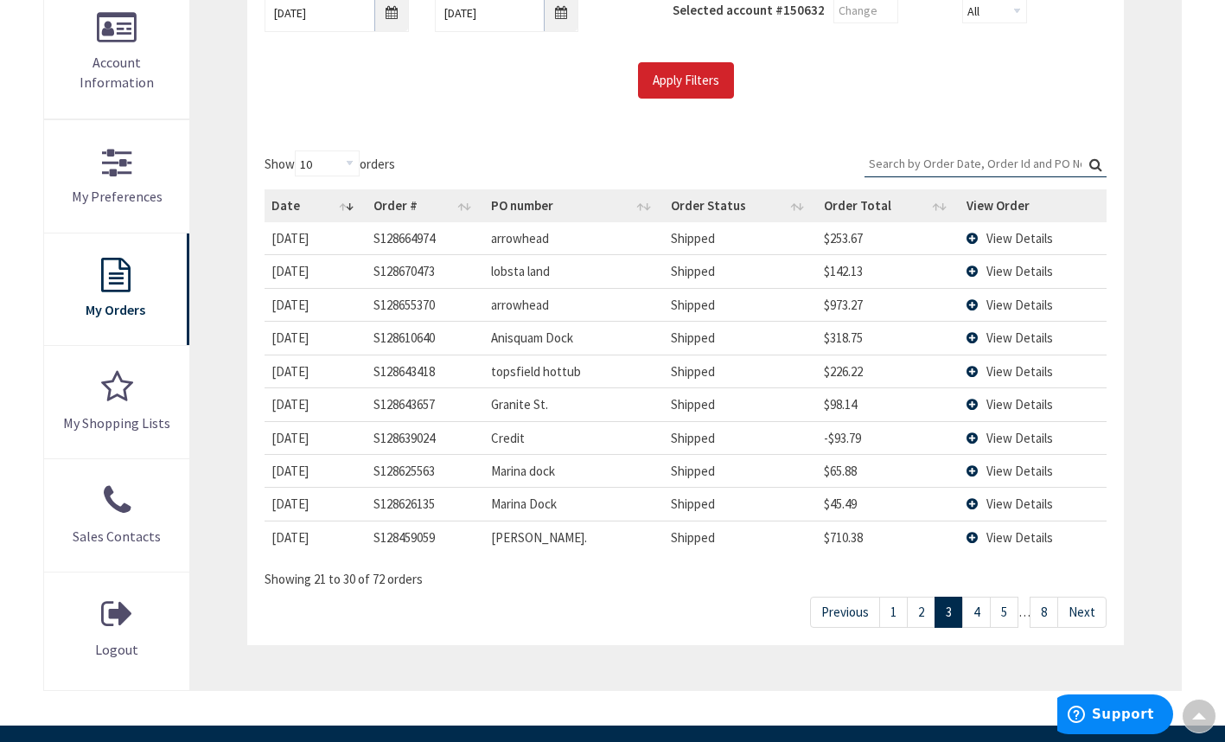
click at [924, 610] on link "2" at bounding box center [921, 612] width 29 height 30
click at [990, 278] on span "View Details" at bounding box center [1020, 271] width 67 height 16
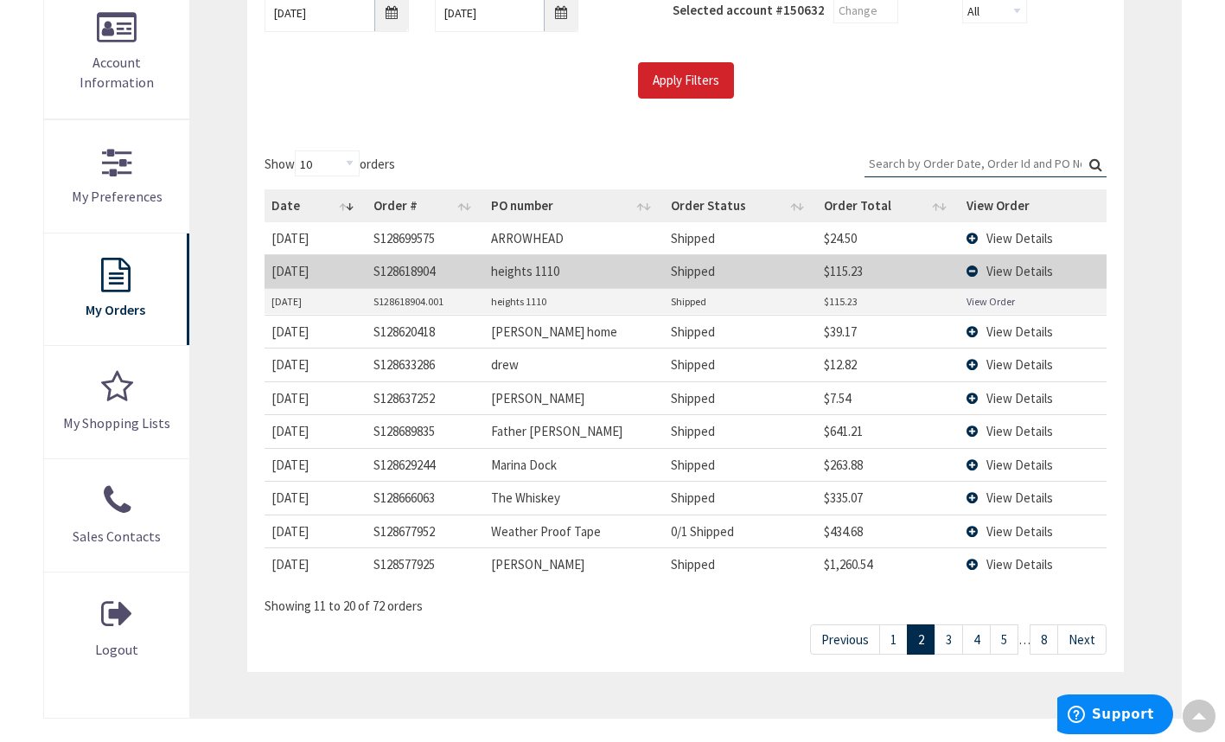
click at [988, 298] on link "View Order" at bounding box center [991, 301] width 48 height 15
click at [1005, 528] on span "View Details" at bounding box center [1020, 531] width 67 height 16
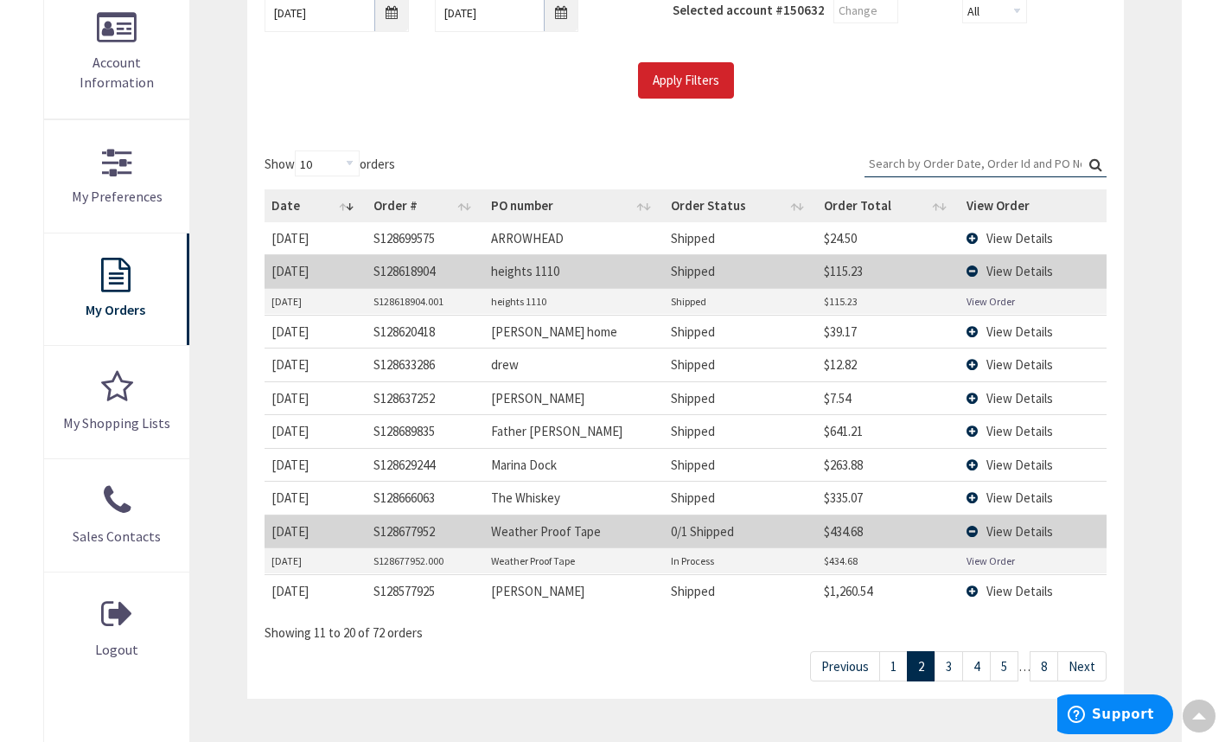
click at [1008, 562] on link "View Order" at bounding box center [991, 560] width 48 height 15
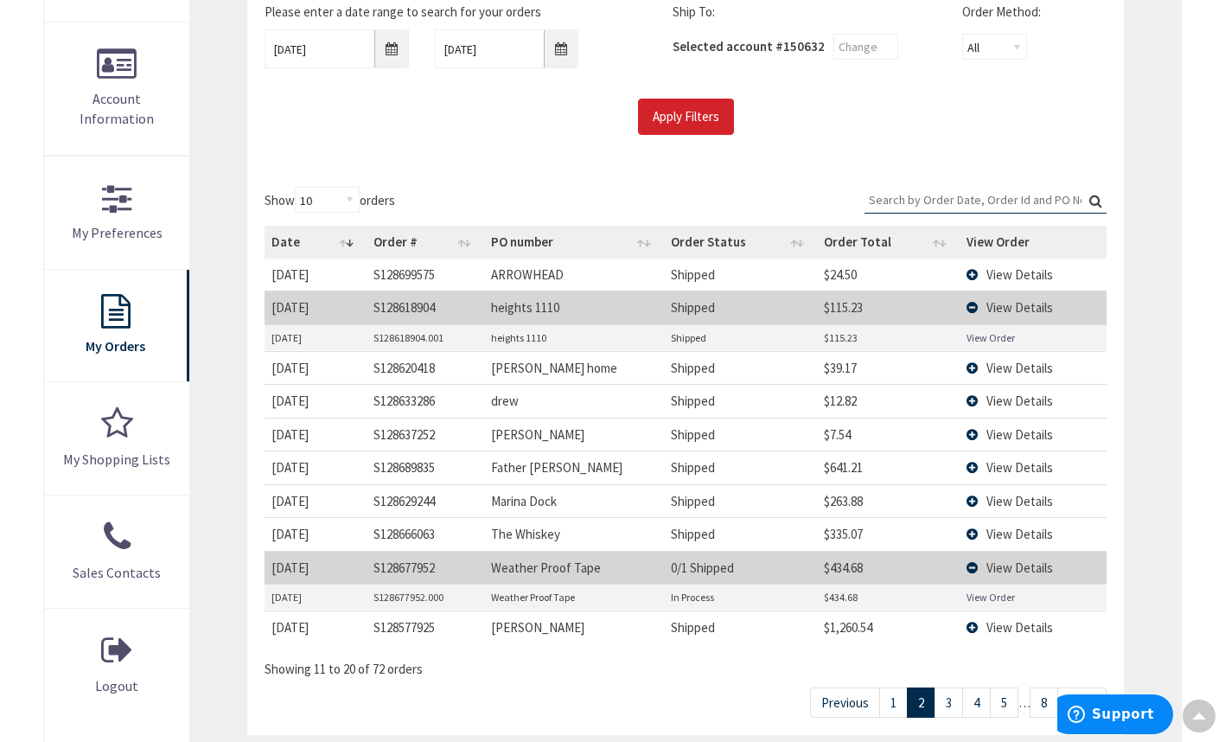
scroll to position [350, 0]
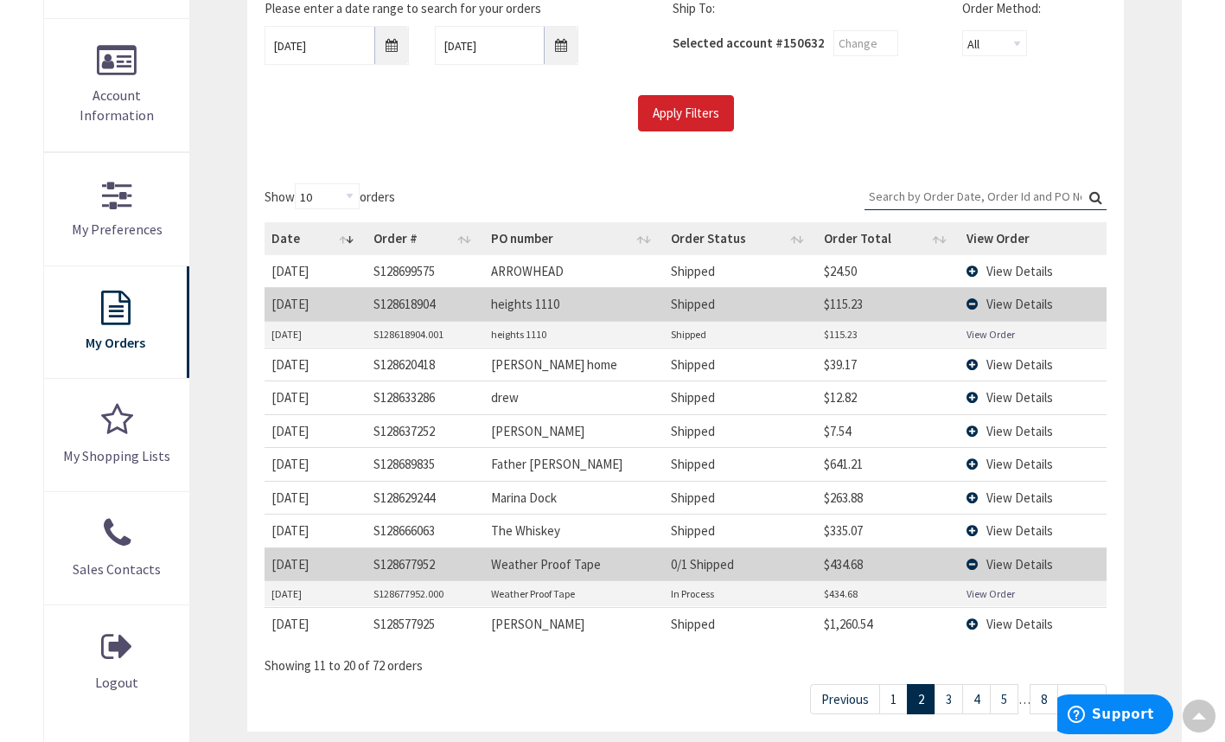
click at [899, 698] on link "1" at bounding box center [894, 699] width 29 height 30
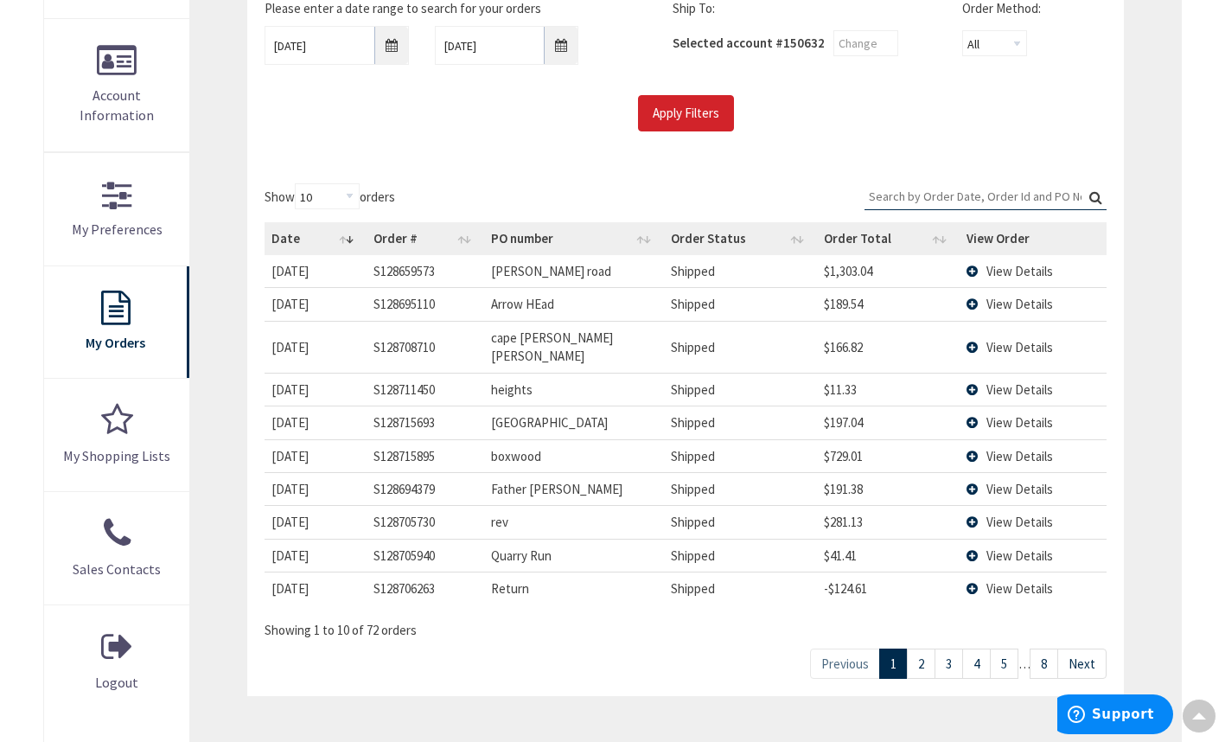
click at [993, 271] on span "View Details" at bounding box center [1020, 271] width 67 height 16
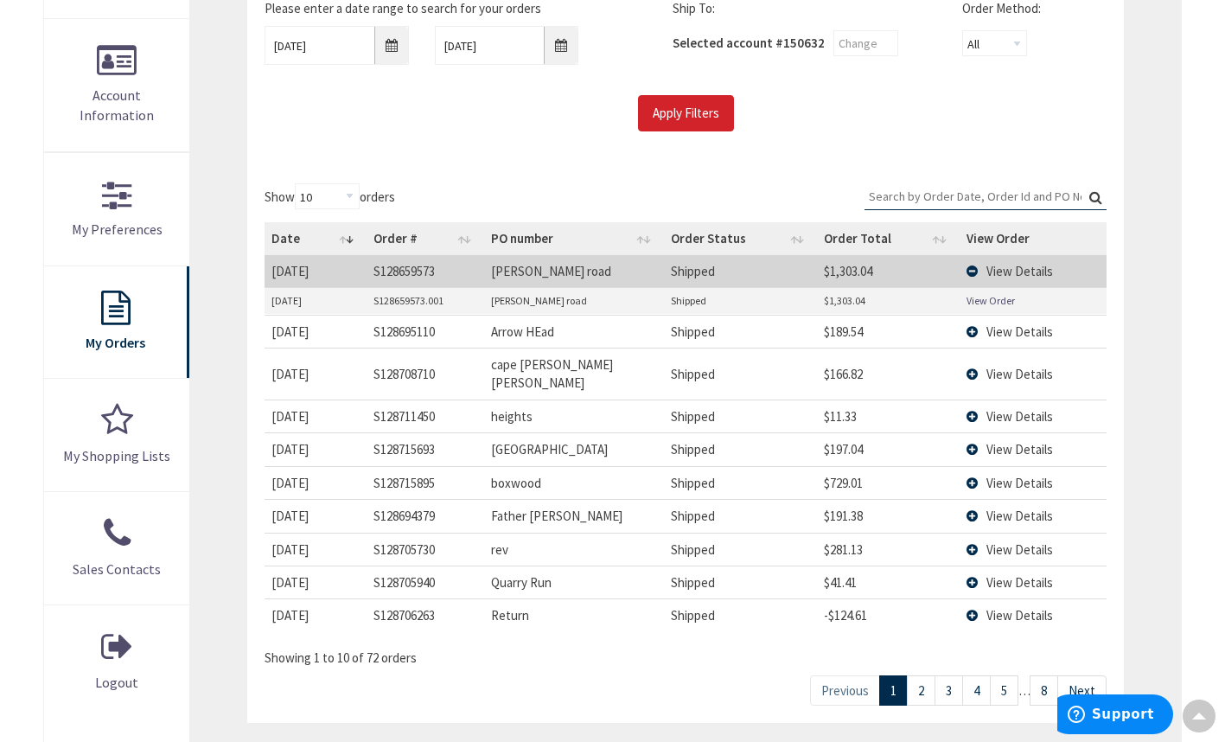
click at [994, 298] on link "View Order" at bounding box center [991, 300] width 48 height 15
click at [924, 675] on link "2" at bounding box center [921, 690] width 29 height 30
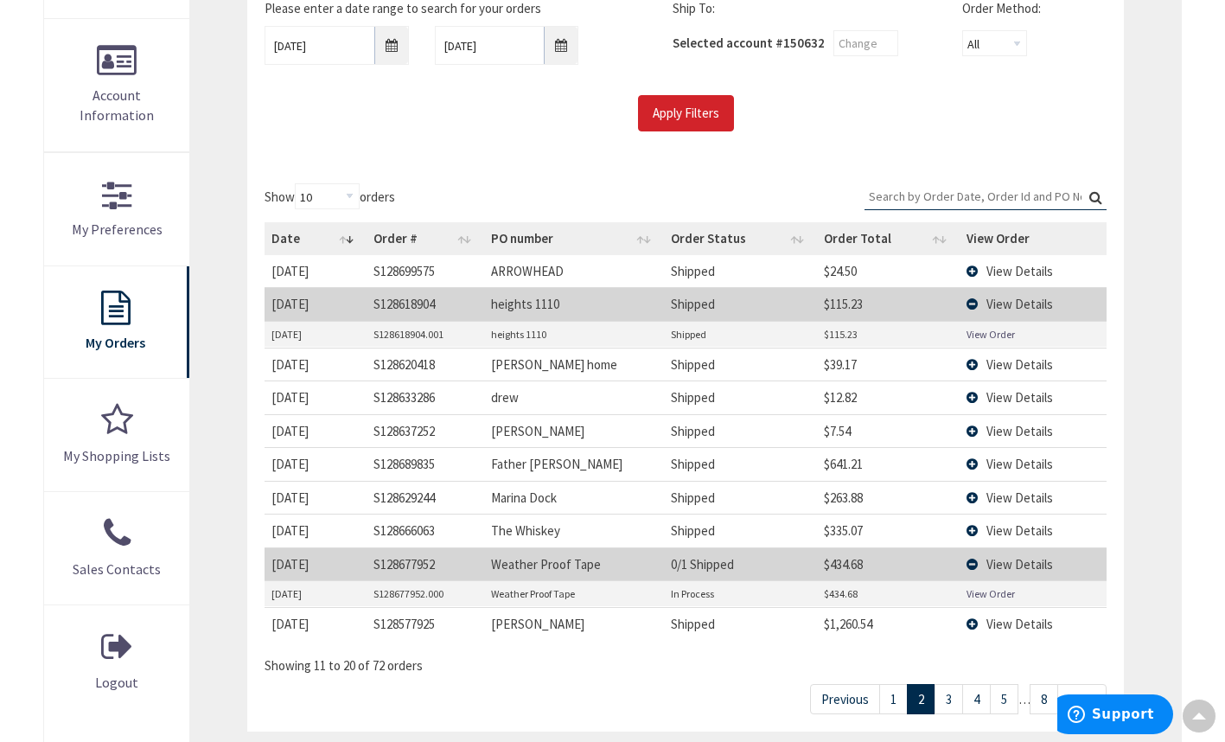
click at [889, 699] on link "1" at bounding box center [894, 699] width 29 height 30
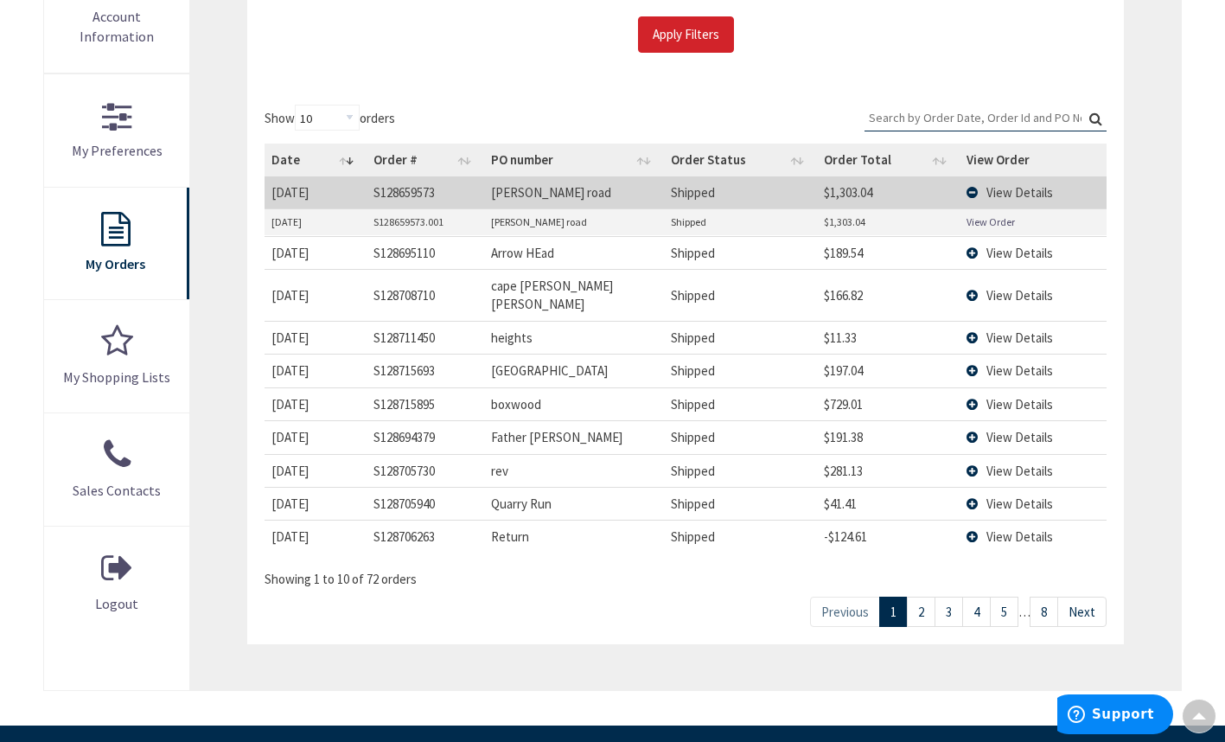
scroll to position [467, 0]
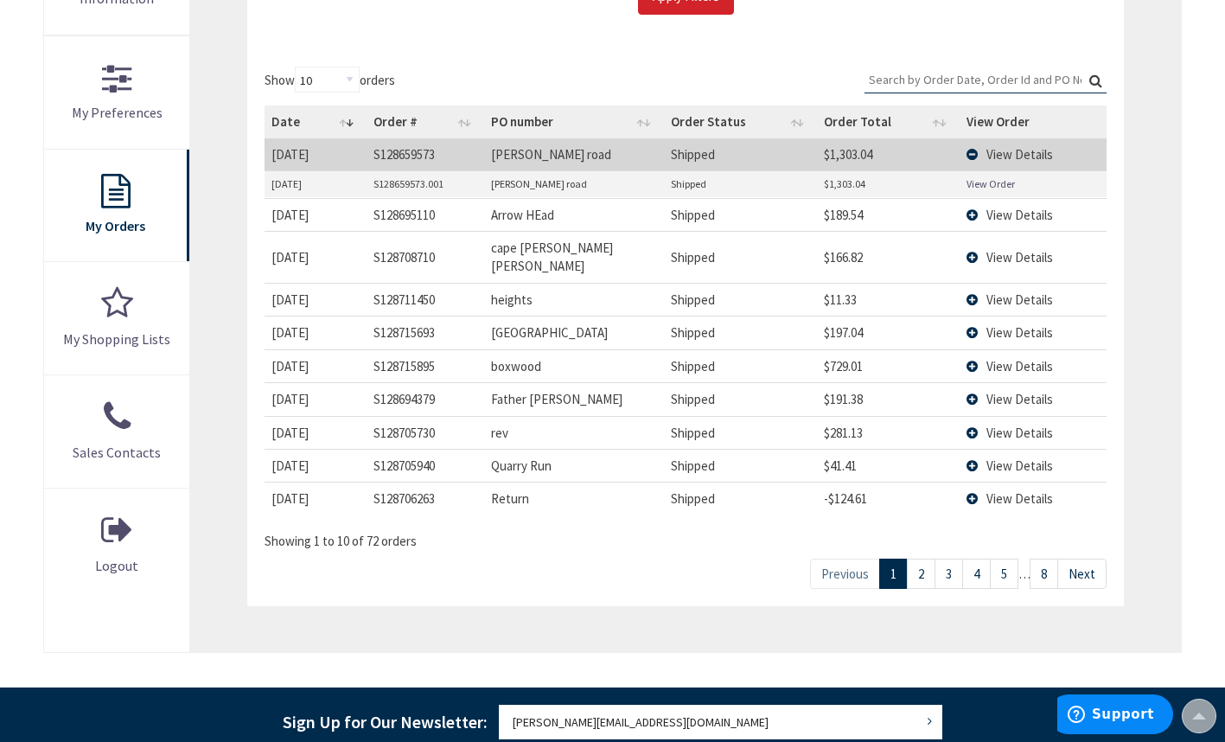
click at [907, 559] on link "2" at bounding box center [921, 574] width 29 height 30
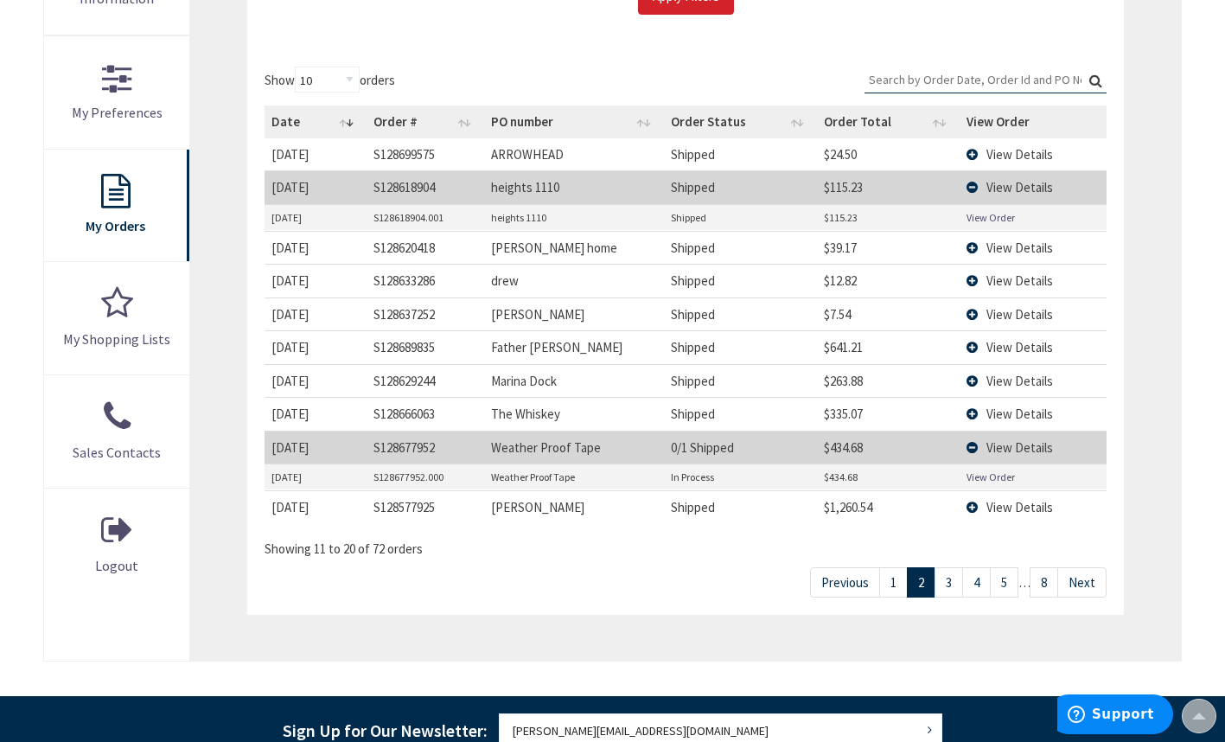
click at [947, 581] on link "3" at bounding box center [949, 582] width 29 height 30
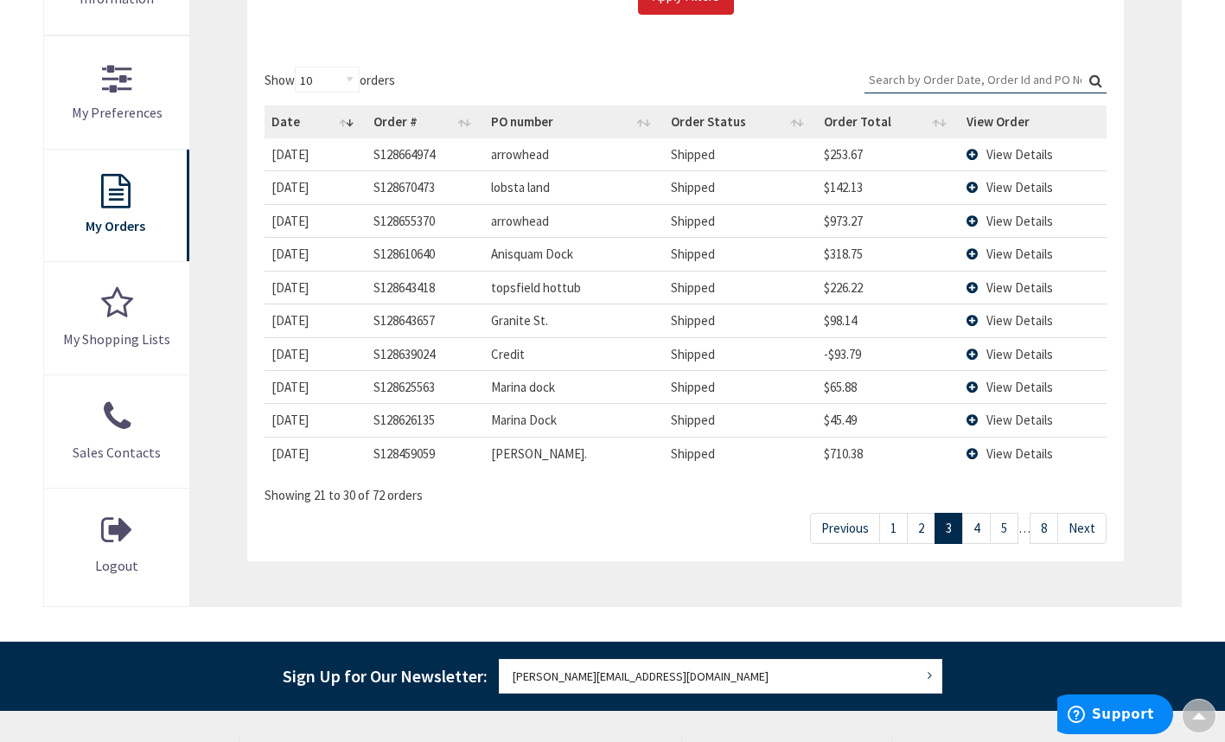
click at [976, 531] on link "4" at bounding box center [977, 528] width 29 height 30
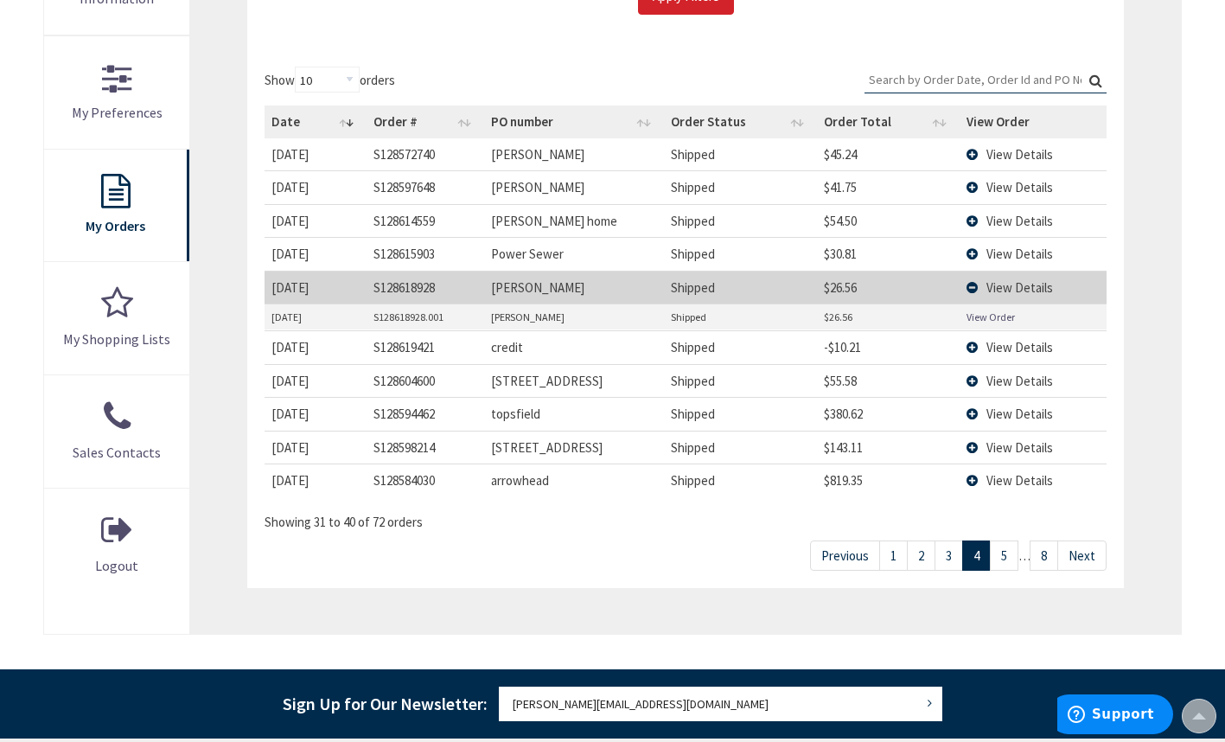
click at [952, 560] on link "3" at bounding box center [949, 556] width 29 height 30
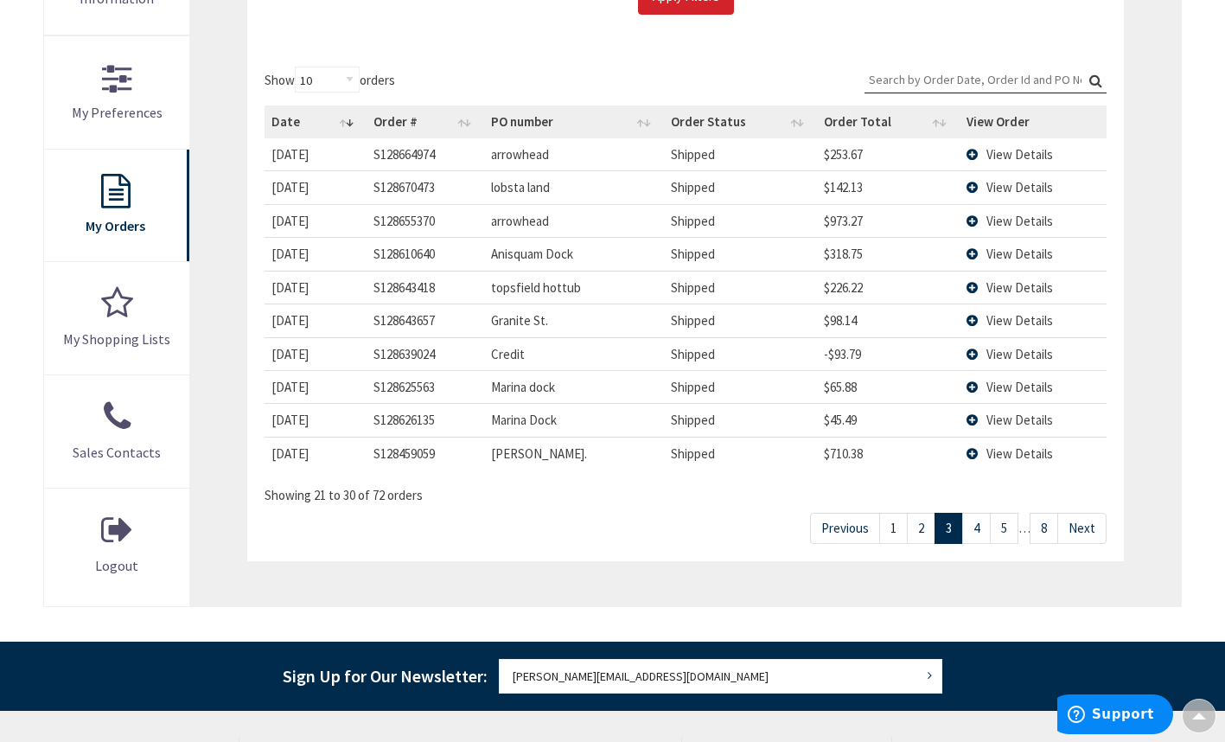
click at [922, 528] on link "2" at bounding box center [921, 528] width 29 height 30
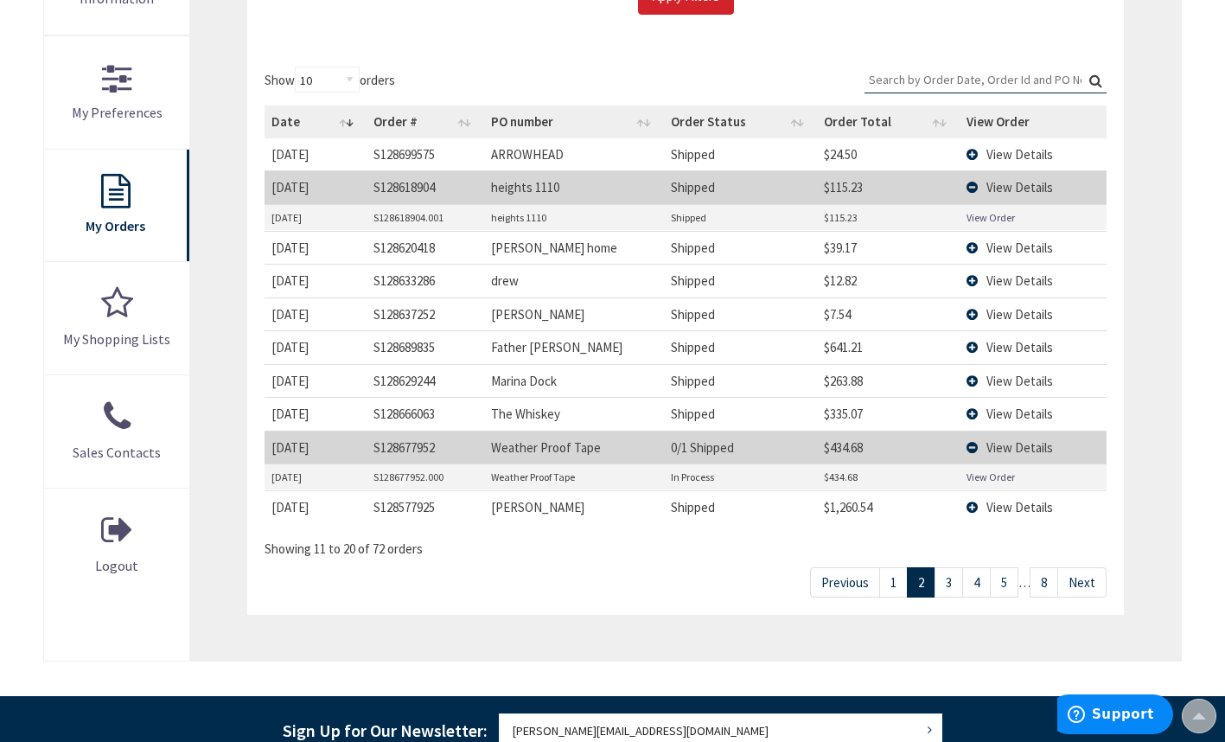
click at [898, 587] on link "1" at bounding box center [894, 582] width 29 height 30
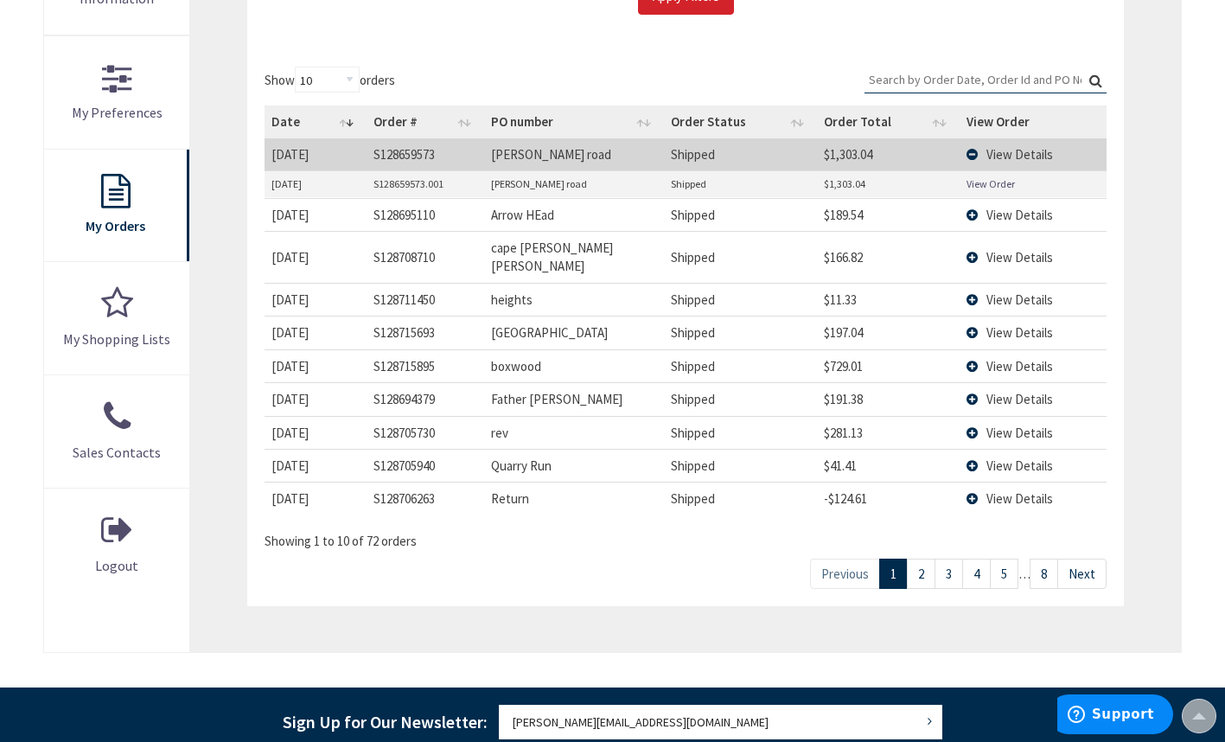
click at [928, 559] on link "2" at bounding box center [921, 574] width 29 height 30
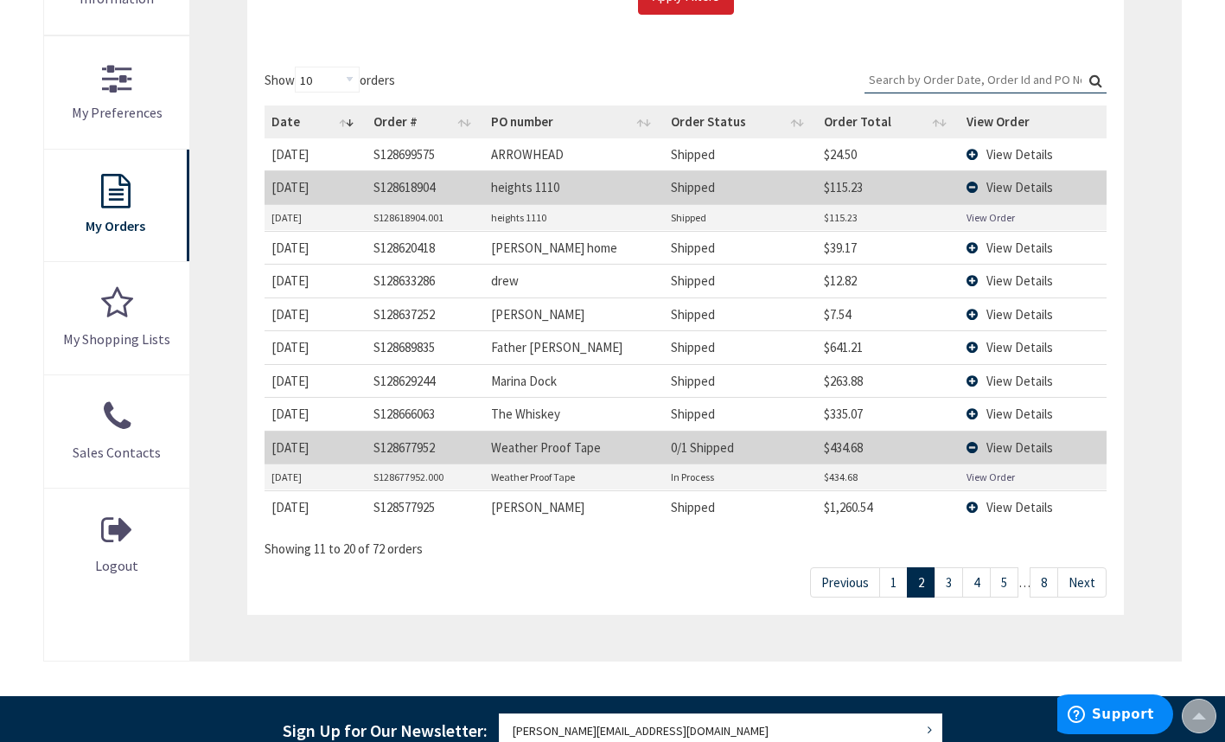
click at [995, 247] on span "View Details" at bounding box center [1020, 248] width 67 height 16
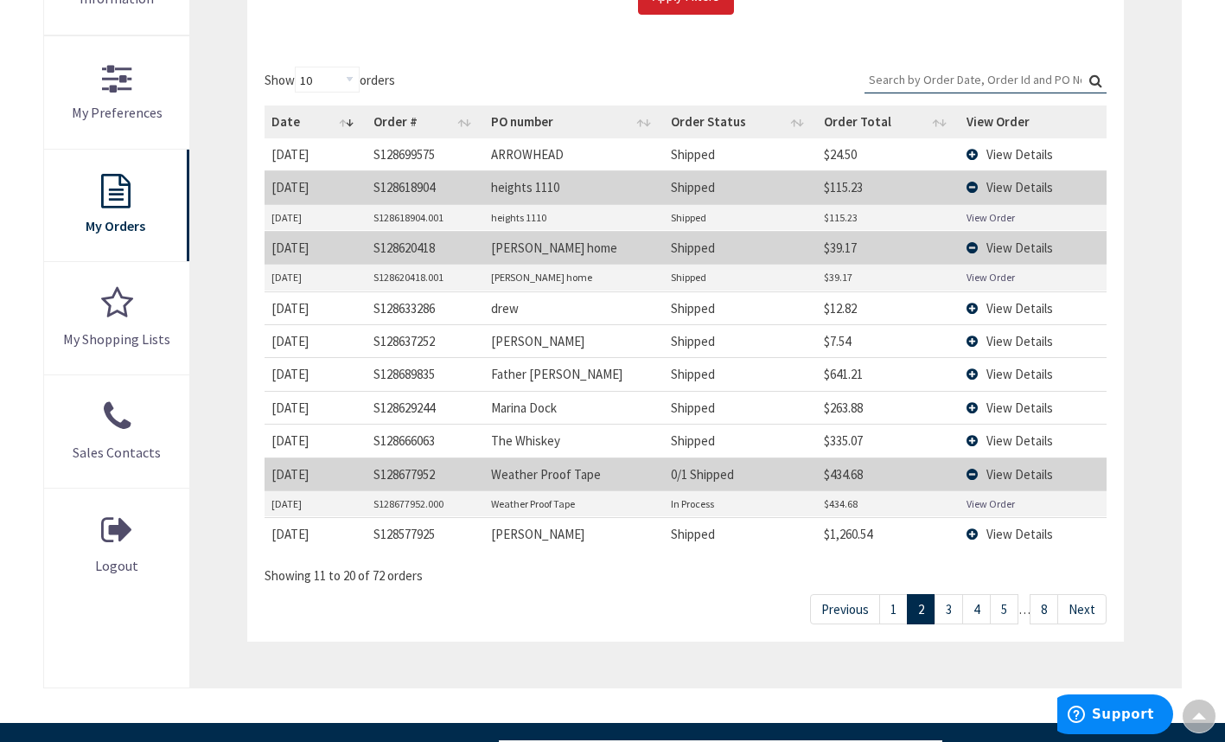
click at [992, 274] on link "View Order" at bounding box center [991, 277] width 48 height 15
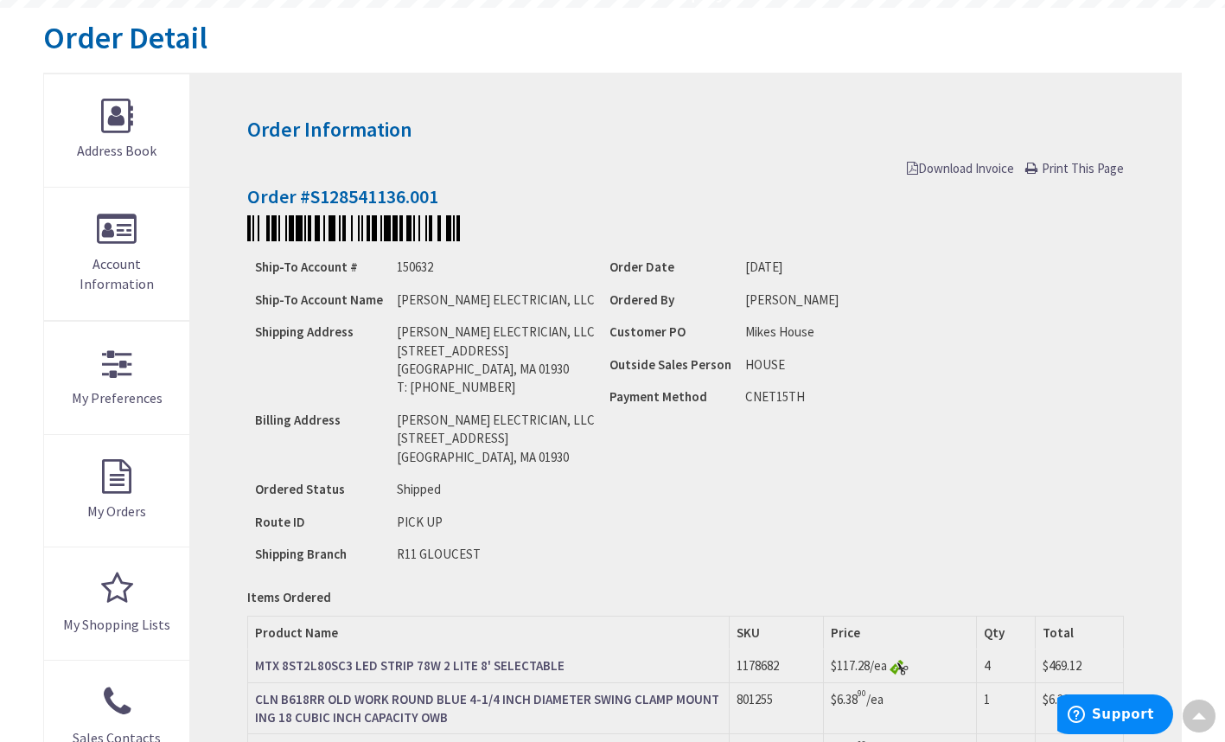
scroll to position [180, 0]
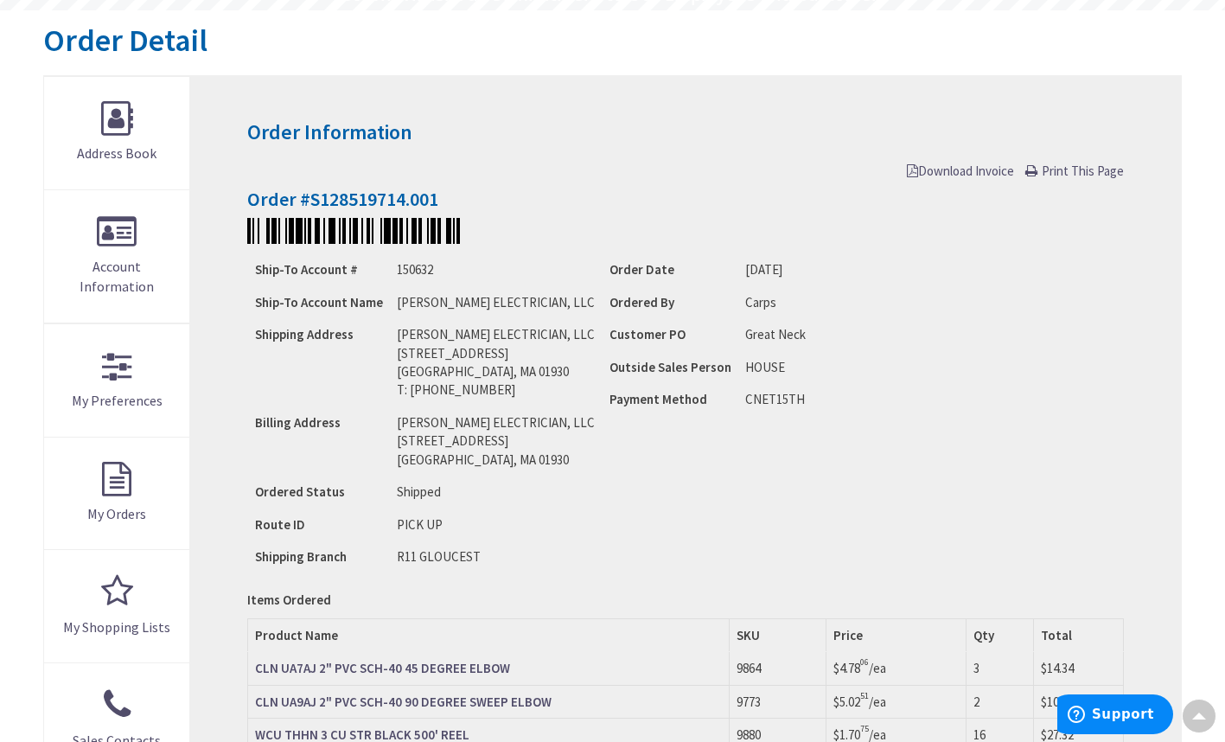
scroll to position [180, 0]
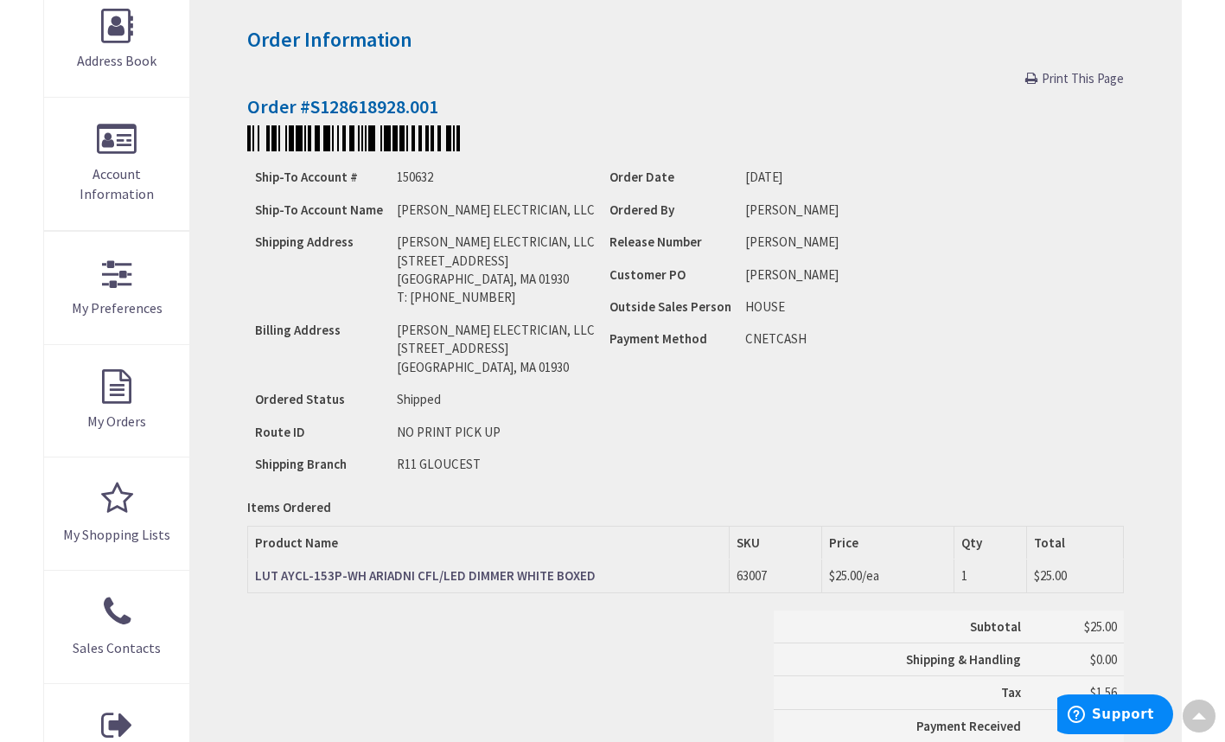
scroll to position [269, 0]
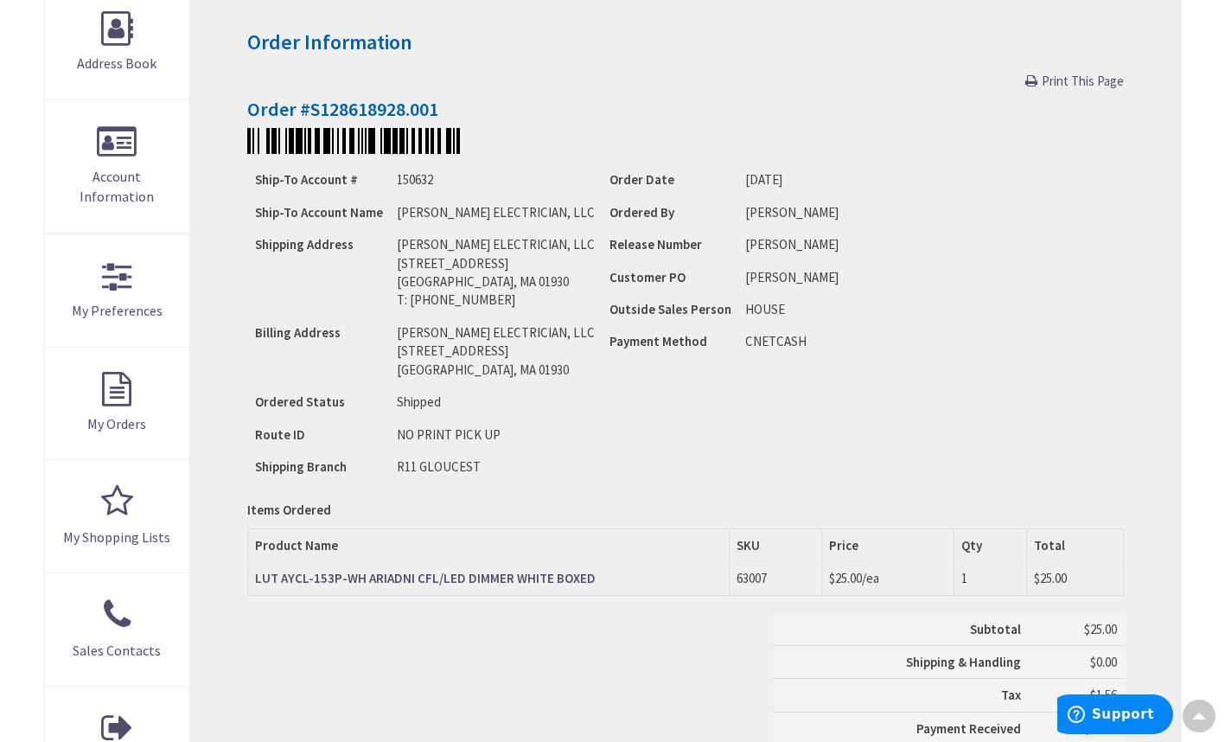
drag, startPoint x: 1084, startPoint y: 87, endPoint x: 122, endPoint y: 644, distance: 1111.3
click at [1084, 87] on span "Print This Page" at bounding box center [1083, 81] width 82 height 16
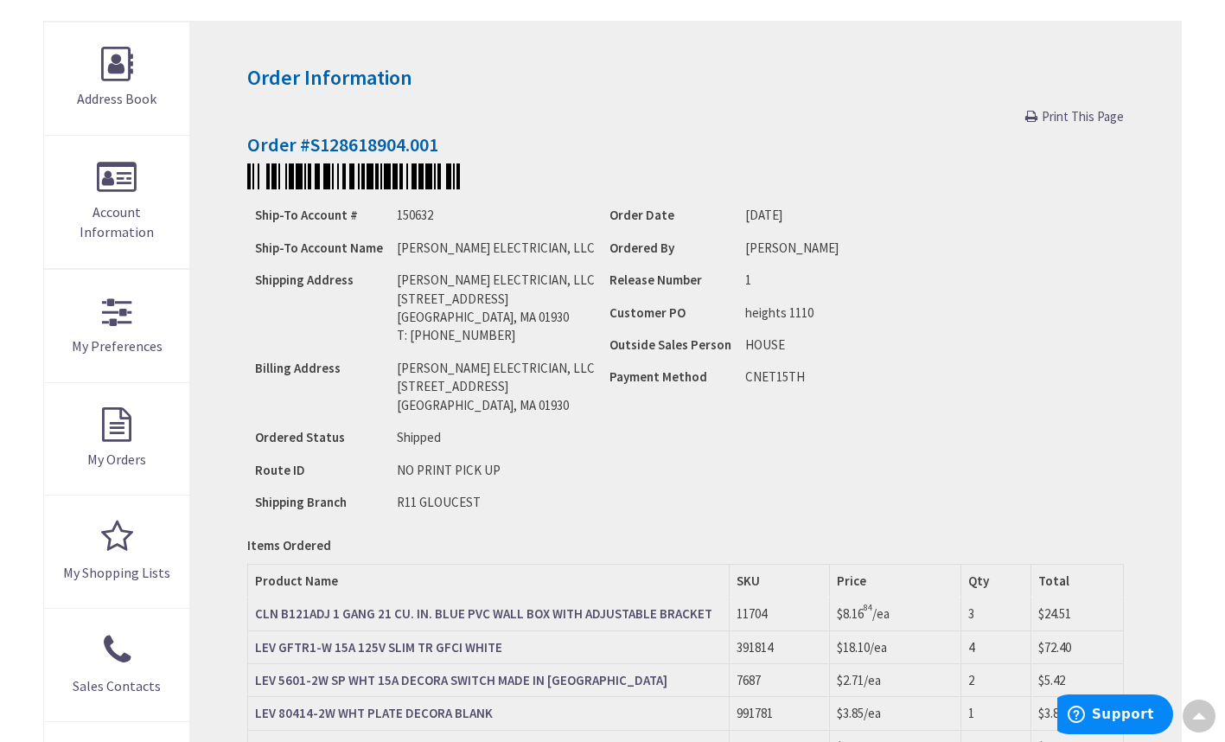
scroll to position [230, 0]
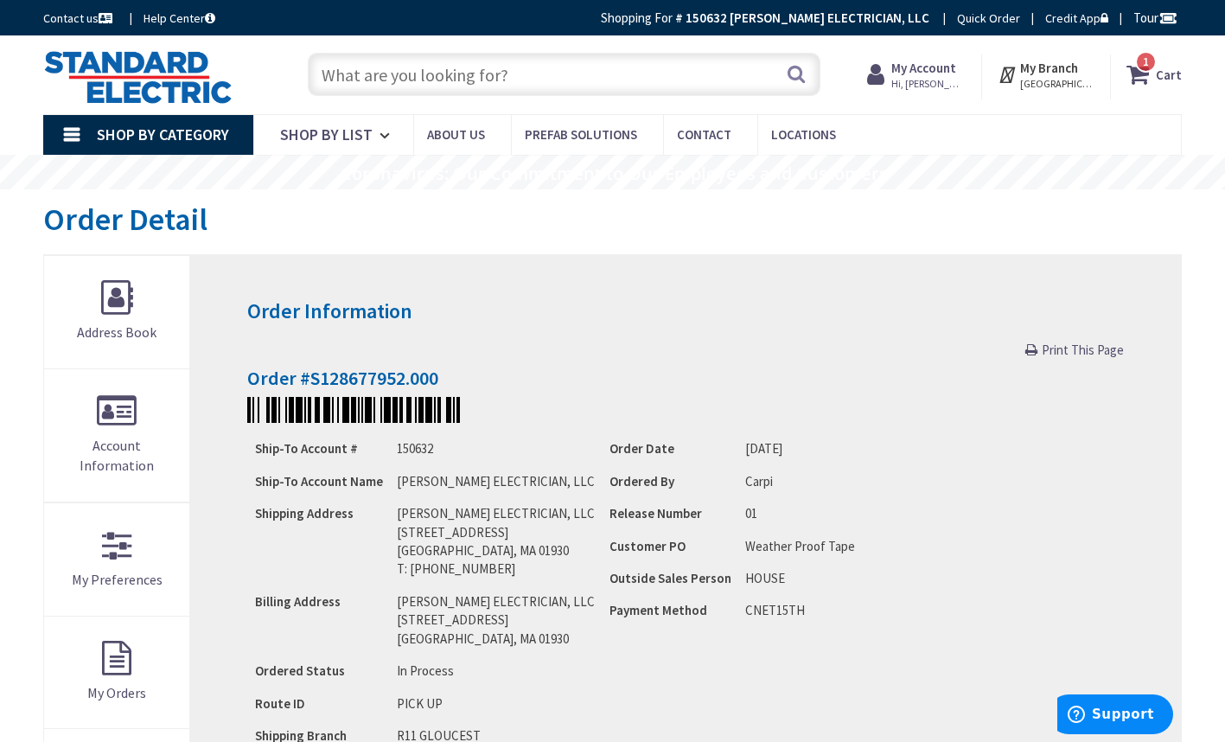
click at [1072, 350] on span "Print This Page" at bounding box center [1083, 350] width 82 height 16
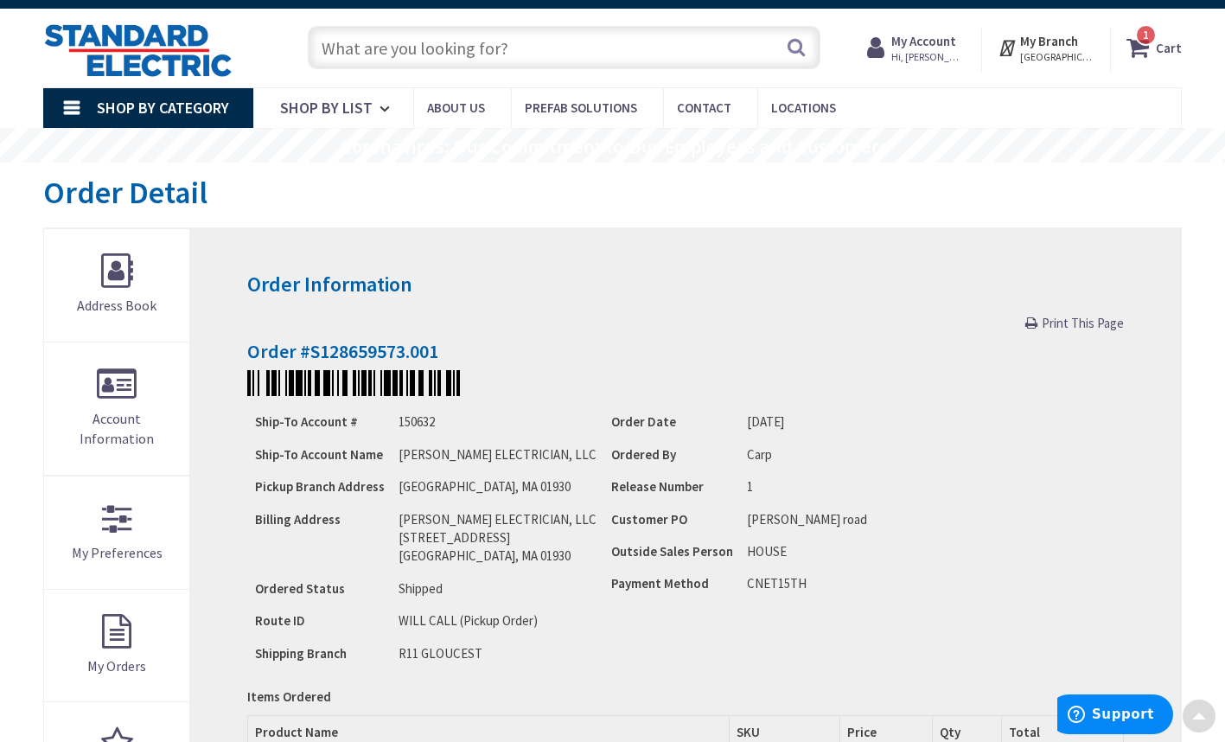
scroll to position [20, 0]
